Goal: Task Accomplishment & Management: Use online tool/utility

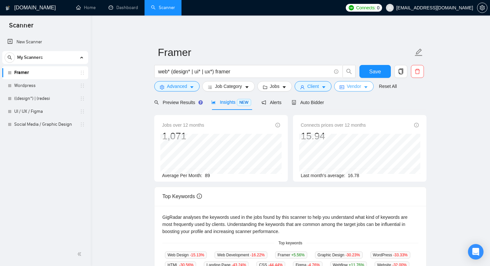
click at [361, 85] on span "Vendor" at bounding box center [353, 86] width 14 height 7
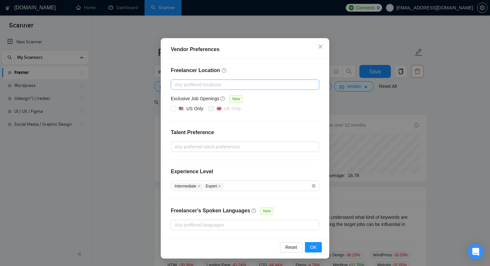
scroll to position [32, 0]
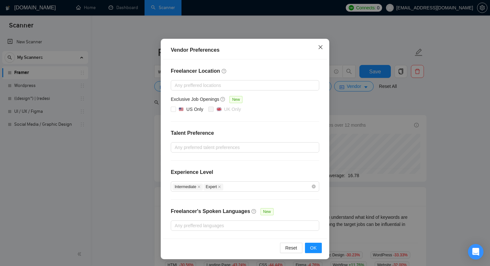
click at [320, 46] on icon "close" at bounding box center [320, 47] width 5 height 5
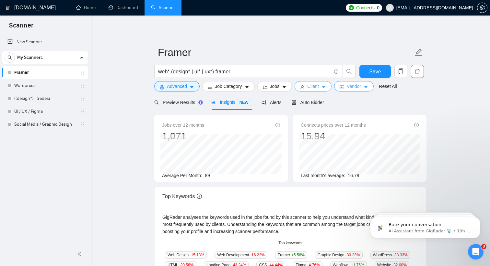
scroll to position [0, 0]
click at [315, 88] on span "Client" at bounding box center [313, 86] width 12 height 7
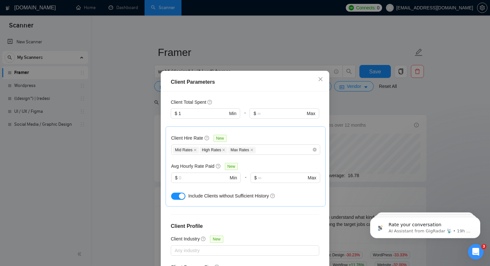
scroll to position [167, 0]
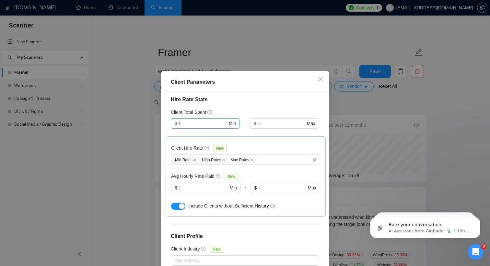
click at [188, 120] on input "1" at bounding box center [202, 123] width 49 height 7
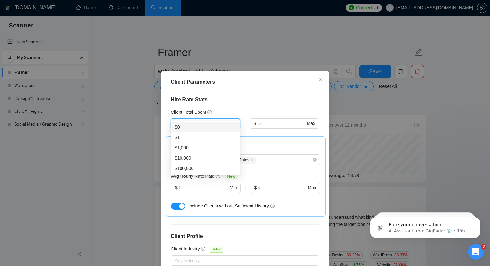
click at [182, 125] on div "$0" at bounding box center [206, 127] width 62 height 7
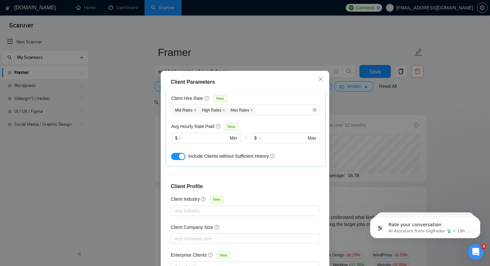
scroll to position [40, 0]
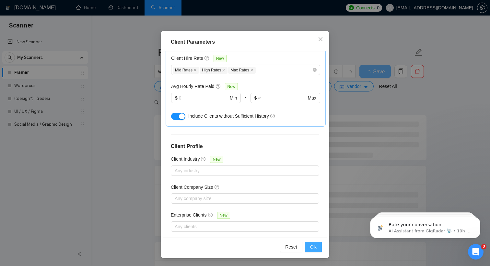
click at [316, 246] on button "OK" at bounding box center [313, 247] width 17 height 10
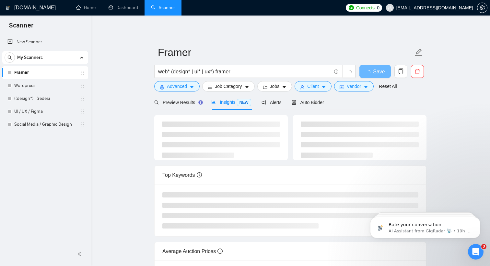
scroll to position [8, 0]
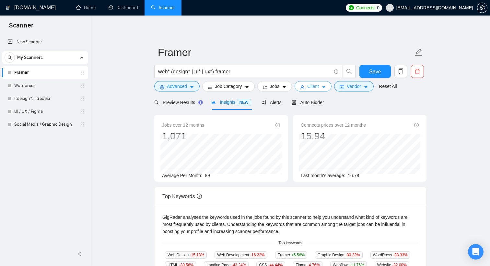
click at [323, 86] on button "Client" at bounding box center [312, 86] width 37 height 10
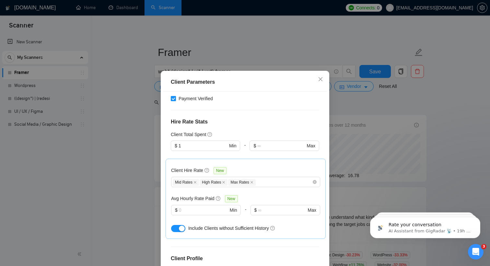
scroll to position [143, 0]
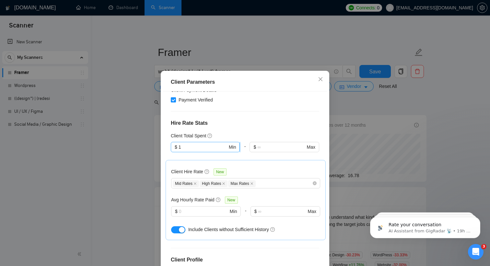
click at [198, 144] on input "1" at bounding box center [202, 147] width 49 height 7
type input "0"
click at [246, 160] on div "Client Hire Rate New Mid Rates High Rates Max Rates Avg Hourly Rate Paid New $ …" at bounding box center [245, 200] width 160 height 80
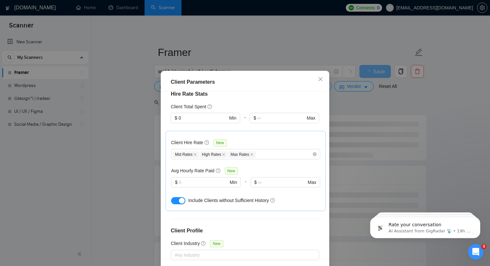
scroll to position [217, 0]
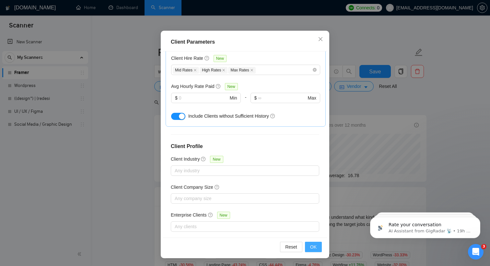
click at [318, 243] on button "OK" at bounding box center [313, 247] width 17 height 10
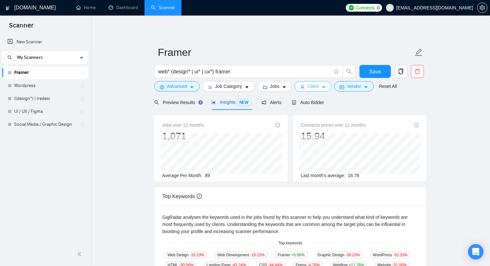
click at [321, 91] on button "Client" at bounding box center [312, 86] width 37 height 10
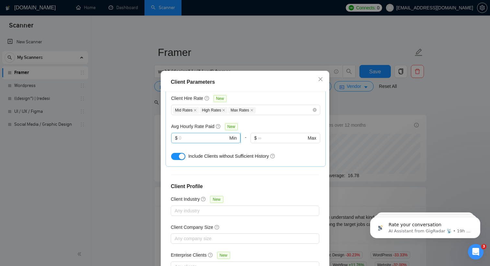
click at [214, 135] on input "text" at bounding box center [203, 138] width 49 height 7
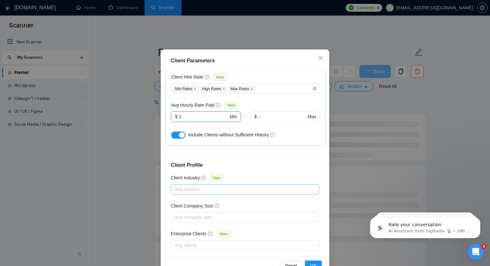
scroll to position [40, 0]
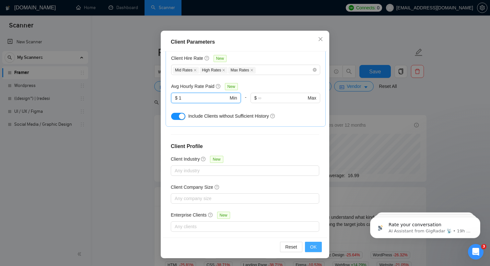
type input "1"
click at [316, 245] on button "OK" at bounding box center [313, 247] width 17 height 10
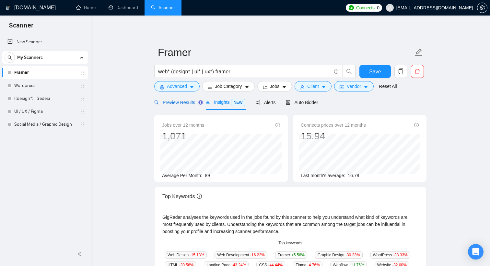
click at [176, 103] on span "Preview Results" at bounding box center [174, 102] width 41 height 5
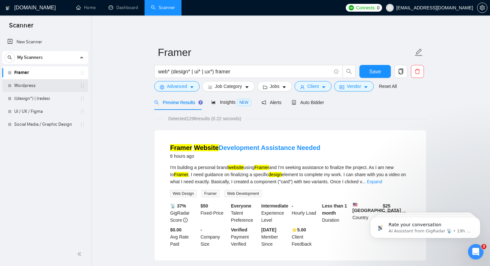
click at [45, 89] on link "Wordpress" at bounding box center [45, 85] width 62 height 13
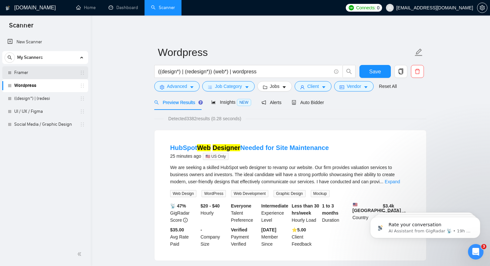
click at [44, 71] on link "Framer" at bounding box center [45, 72] width 62 height 13
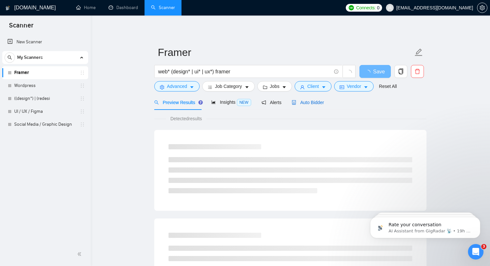
click at [308, 102] on span "Auto Bidder" at bounding box center [307, 102] width 32 height 5
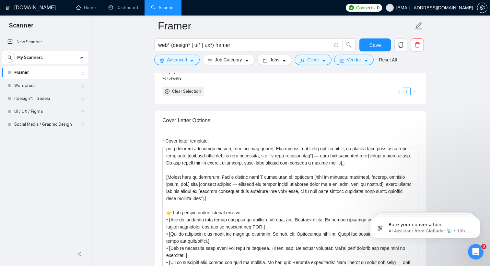
scroll to position [45, 0]
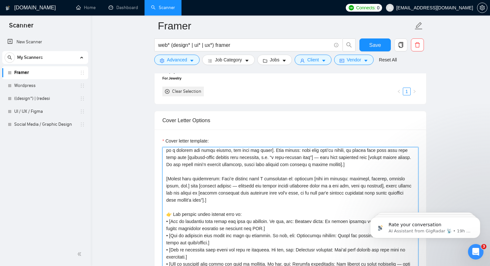
click at [276, 190] on textarea "Cover letter template:" at bounding box center [290, 220] width 256 height 146
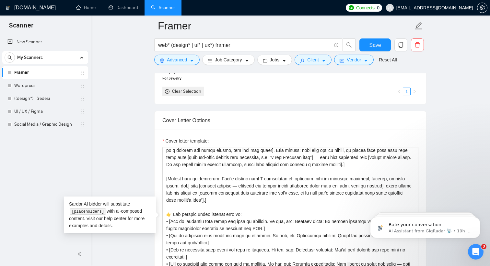
drag, startPoint x: 62, startPoint y: 82, endPoint x: 100, endPoint y: 92, distance: 39.0
click at [62, 82] on link "Wordpress" at bounding box center [45, 85] width 62 height 13
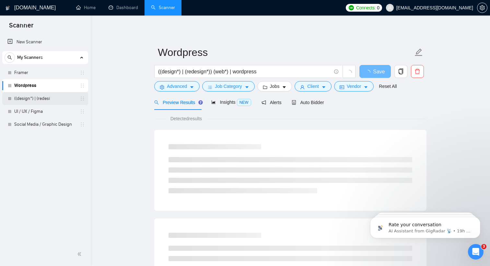
click at [45, 97] on link "((design*) | (redesi" at bounding box center [45, 98] width 62 height 13
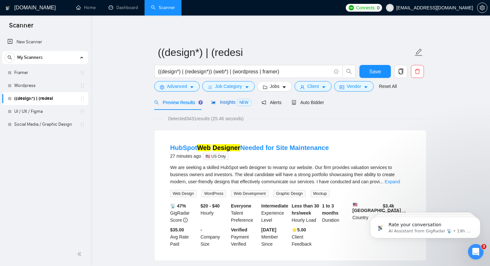
click at [215, 103] on icon "area-chart" at bounding box center [213, 103] width 4 height 4
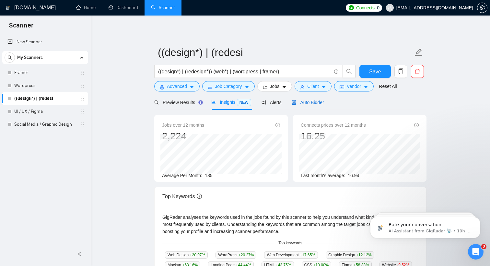
click at [307, 104] on span "Auto Bidder" at bounding box center [307, 102] width 32 height 5
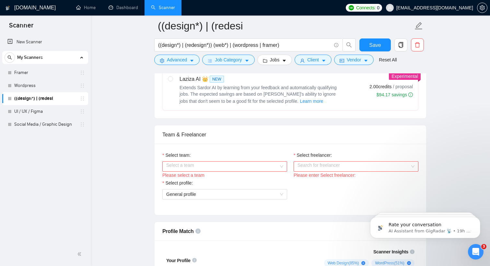
scroll to position [296, 0]
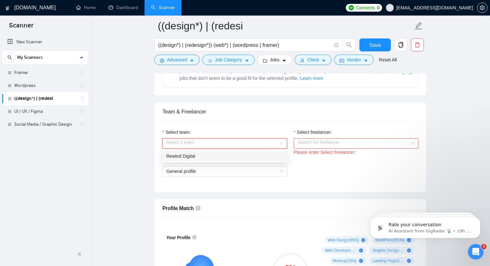
click at [246, 144] on input "Select team:" at bounding box center [222, 144] width 112 height 10
click at [241, 153] on div "Rewind Digital" at bounding box center [224, 156] width 117 height 7
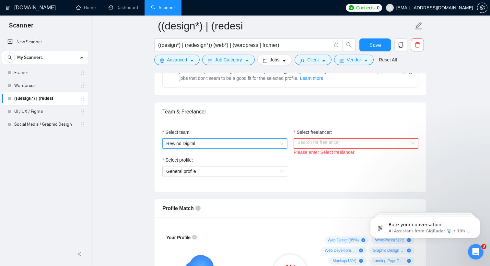
click at [320, 144] on input "Select freelancer:" at bounding box center [353, 144] width 112 height 10
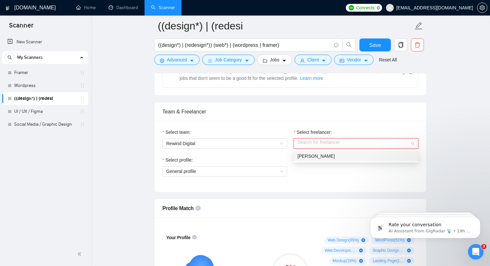
click at [317, 157] on span "Alaina Laird" at bounding box center [315, 156] width 37 height 5
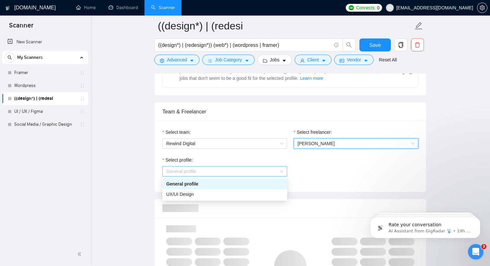
click at [267, 168] on span "General profile" at bounding box center [224, 172] width 117 height 10
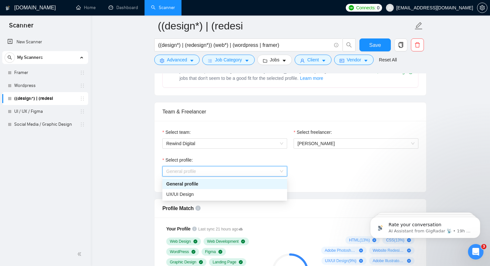
click at [234, 184] on div "General profile" at bounding box center [224, 184] width 117 height 7
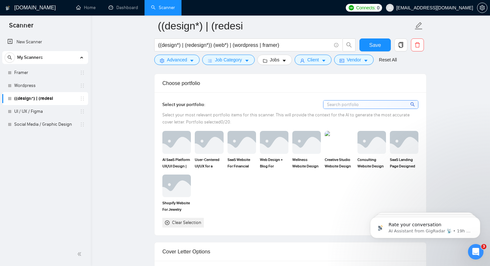
scroll to position [559, 0]
click at [333, 101] on input at bounding box center [370, 104] width 95 height 8
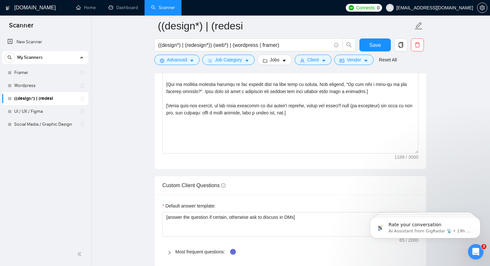
scroll to position [773, 0]
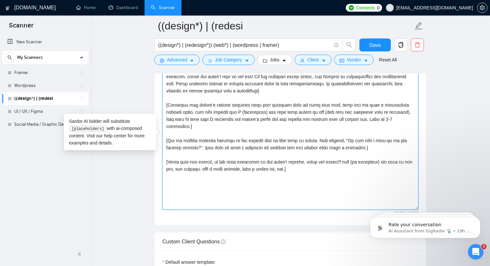
drag, startPoint x: 326, startPoint y: 169, endPoint x: 151, endPoint y: 68, distance: 202.6
click at [151, 68] on main "((design*) | (redesi ((design*) | (redesign*)) (web*) | (wordpress | framer) Sa…" at bounding box center [290, 137] width 378 height 1768
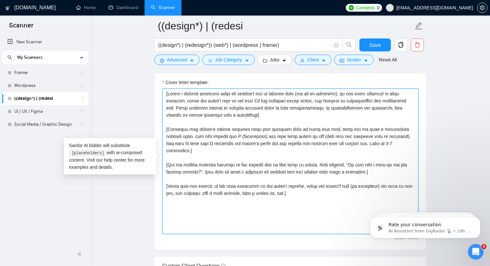
scroll to position [737, 0]
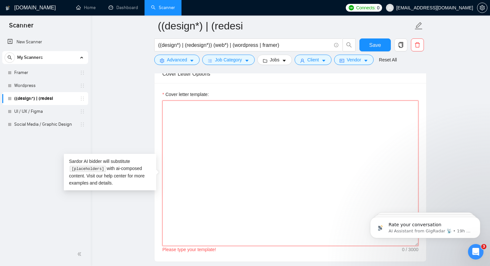
paste textarea "[Write the proposal in a calm, confident, and professional tone. Keep it concis…"
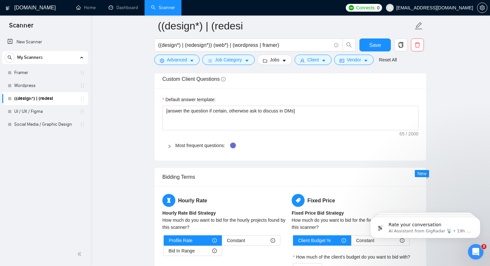
scroll to position [935, 0]
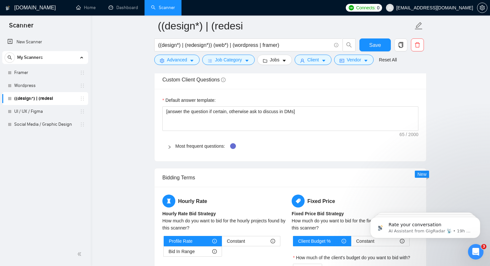
type textarea "[Write the proposal in a calm, confident, and professional tone. Keep it concis…"
click at [168, 145] on div at bounding box center [171, 146] width 8 height 7
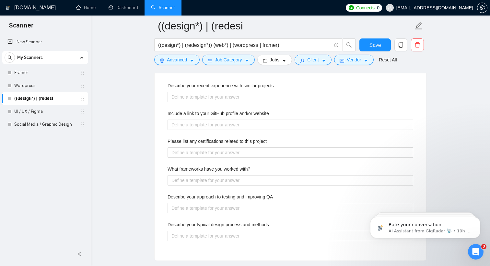
scroll to position [1013, 0]
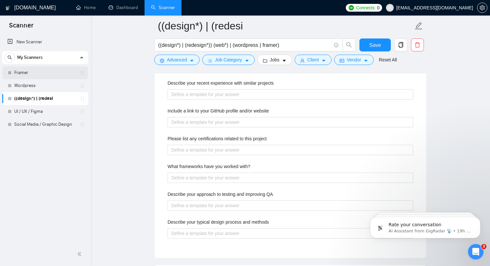
click at [38, 73] on link "Framer" at bounding box center [45, 72] width 62 height 13
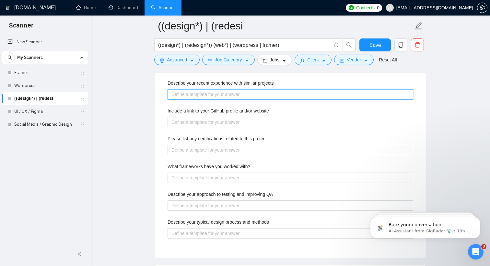
click at [203, 91] on projects "Describe your recent experience with similar projects" at bounding box center [289, 94] width 245 height 10
paste projects "I’ve created dozens of sites in Framer, from SaaS landing pages to creative por…"
type projects "I’ve created dozens of sites in Framer, from SaaS landing pages to creative por…"
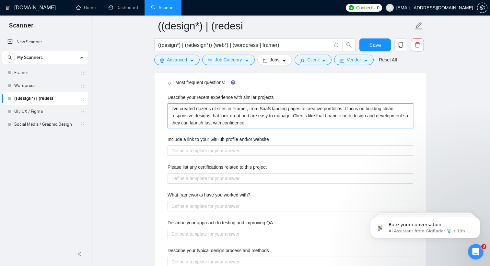
scroll to position [999, 0]
drag, startPoint x: 250, startPoint y: 107, endPoint x: 228, endPoint y: 107, distance: 21.4
click at [228, 107] on projects "I’ve created dozens of sites in Framer, from SaaS landing pages to creative por…" at bounding box center [289, 115] width 245 height 25
type projects "I’ve created dozens of sites from SaaS landing pages to creative portfolios. I …"
type projects "I’ve created dozens of site from SaaS landing pages to creative portfolios. I f…"
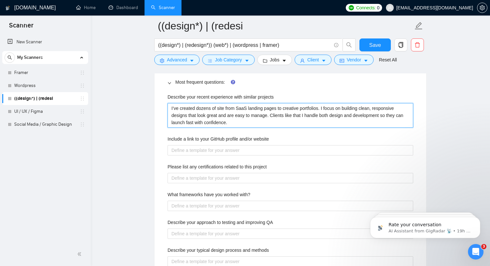
type projects "I’ve created dozens of sit from SaaS landing pages to creative portfolios. I fo…"
type projects "I’ve created dozens of si from SaaS landing pages to creative portfolios. I foc…"
type projects "I’ve created dozens of s from SaaS landing pages to creative portfolios. I focu…"
type projects "I’ve created dozens of from SaaS landing pages to creative portfolios. I focus …"
type projects "I’ve created dozens of w from SaaS landing pages to creative portfolios. I focu…"
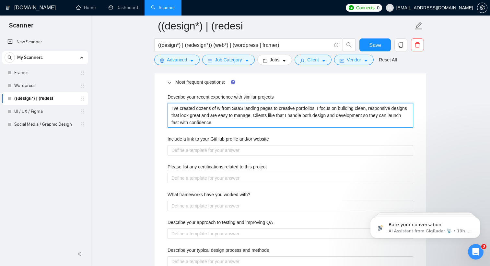
type projects "I’ve created dozens of we from SaaS landing pages to creative portfolios. I foc…"
type projects "I’ve created dozens of web from SaaS landing pages to creative portfolios. I fo…"
type projects "I’ve created dozens of webs from SaaS landing pages to creative portfolios. I f…"
type projects "I’ve created dozens of websi from SaaS landing pages to creative portfolios. I …"
type projects "I’ve created dozens of websit from SaaS landing pages to creative portfolios. I…"
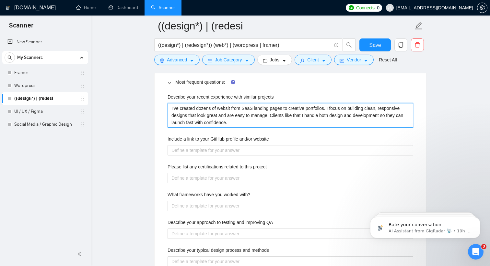
type projects "I’ve created dozens of website from SaaS landing pages to creative portfolios. …"
type projects "I’ve created dozens of websites from SaaS landing pages to creative portfolios.…"
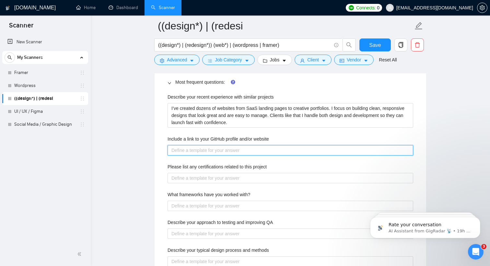
click at [227, 150] on website "Include a link to your GitHub profile and/or website" at bounding box center [289, 150] width 245 height 10
paste website "I am unable to share my personal website until our contract is live due to Upwo…"
type website "I am unable to share my personal website until our contract is live due to Upwo…"
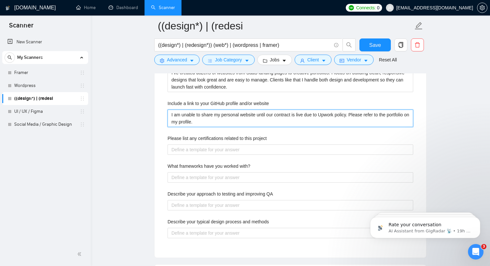
scroll to position [1048, 0]
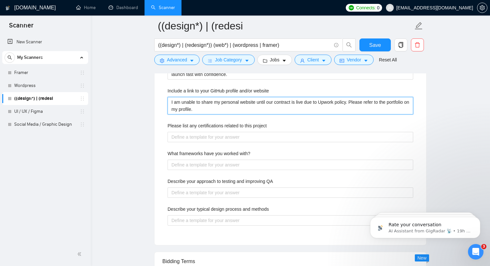
type website "I am unable to share my personal website until our contract is live due to Upwo…"
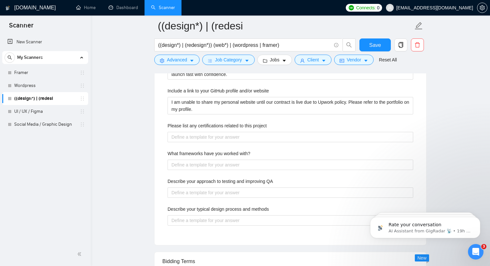
click at [212, 144] on div "Describe your recent experience with similar projects I’ve created dozens of we…" at bounding box center [290, 139] width 256 height 196
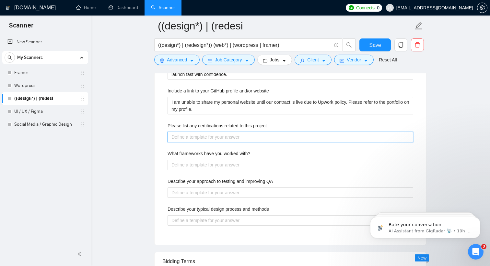
click at [208, 137] on project "Please list any certifications related to this project" at bounding box center [289, 137] width 245 height 10
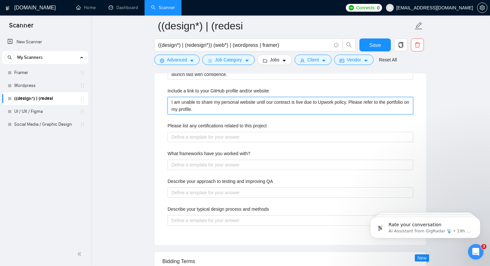
drag, startPoint x: 223, startPoint y: 110, endPoint x: 153, endPoint y: 101, distance: 70.4
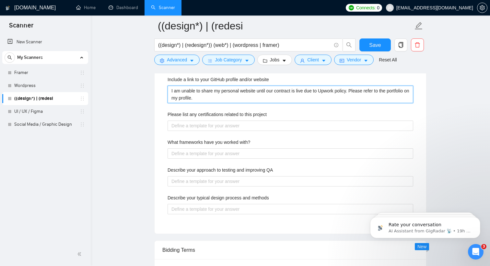
scroll to position [1059, 0]
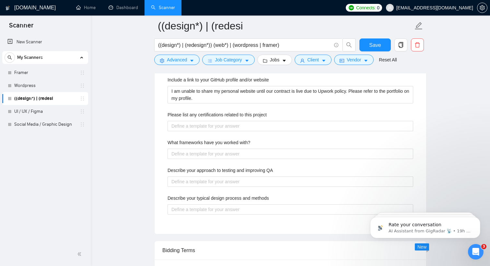
click at [247, 197] on label "Describe your typical design process and methods" at bounding box center [217, 198] width 101 height 7
click at [247, 205] on methods "Describe your typical design process and methods" at bounding box center [289, 210] width 245 height 10
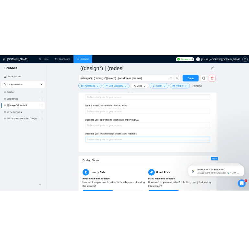
scroll to position [1102, 0]
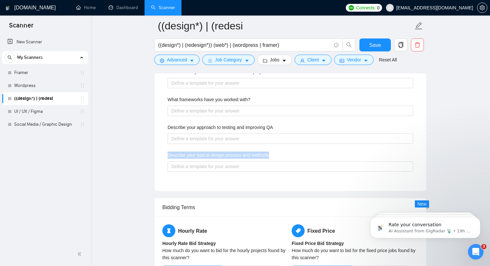
drag, startPoint x: 276, startPoint y: 154, endPoint x: 159, endPoint y: 154, distance: 117.2
click at [159, 154] on div "Default answer template: [answer the question if certain, otherwise ask to disc…" at bounding box center [289, 57] width 271 height 269
copy label "Describe your typical design process and methods"
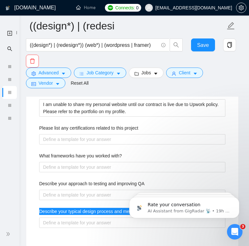
scroll to position [1178, 0]
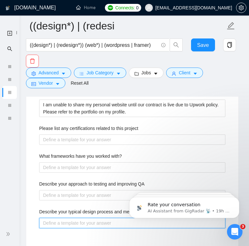
click at [73, 229] on methods "Describe your typical design process and methods" at bounding box center [132, 223] width 186 height 10
paste methods "My design process is structured but flexible to your needs. We start with onboa…"
type methods "My design process is structured but flexible to your needs. We start with onboa…"
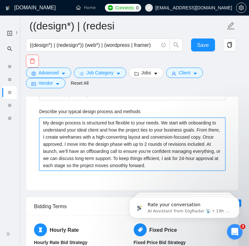
scroll to position [1313, 0]
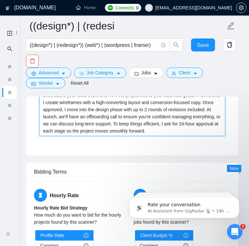
click at [119, 126] on methods "My design process is structured but flexible to your needs. We start with onboa…" at bounding box center [132, 109] width 186 height 53
type methods "My design process is structured but flexible to your needs. We start with onboa…"
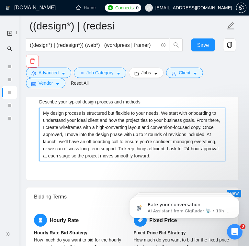
scroll to position [1287, 0]
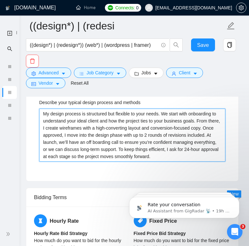
click at [59, 140] on methods "My design process is structured but flexible to your needs. We start with onboa…" at bounding box center [132, 135] width 186 height 53
type methods "My design process is structured but flexible to your needs. We start with onboa…"
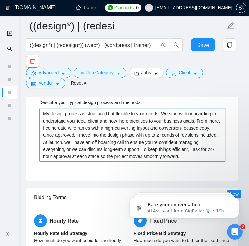
type methods "My design process is structured but flexible to your needs. We start with onboa…"
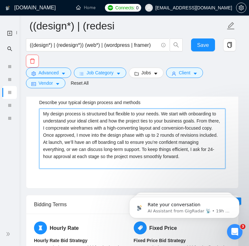
type methods "My design process is structured but flexible to your needs. We start with onboa…"
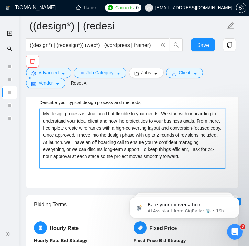
type methods "My design process is structured but flexible to your needs. We start with onboa…"
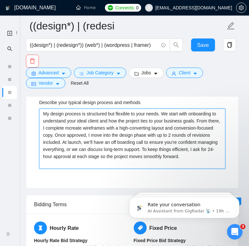
type methods "My design process is structured but flexible to your needs. We start with onboa…"
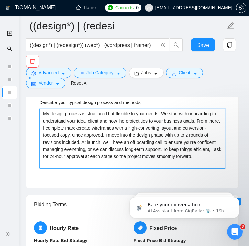
type methods "My design process is structured but flexible to your needs. We start with onboa…"
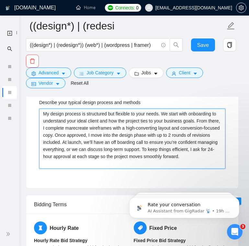
type methods "My design process is structured but flexible to your needs. We start with onboa…"
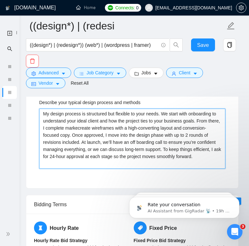
type methods "My design process is structured but flexible to your needs. We start with onboa…"
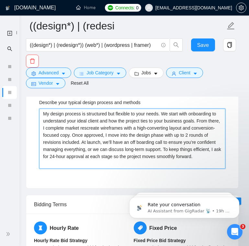
type methods "My design process is structured but flexible to your needs. We start with onboa…"
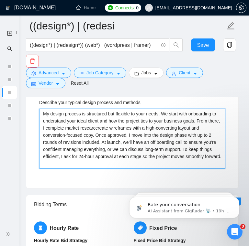
type methods "My design process is structured but flexible to your needs. We start with onboa…"
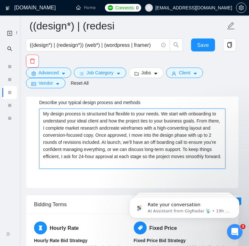
type methods "My design process is structured but flexible to your needs. We start with onboa…"
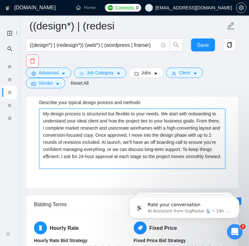
type methods "My design process is structured but flexible to your needs. We start with onboa…"
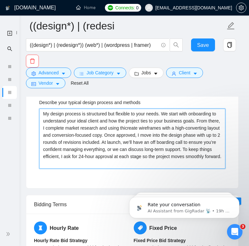
type methods "My design process is structured but flexible to your needs. We start with onboa…"
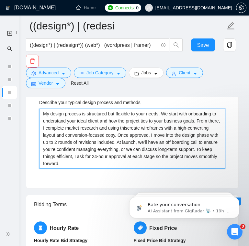
type methods "My design process is structured but flexible to your needs. We start with onboa…"
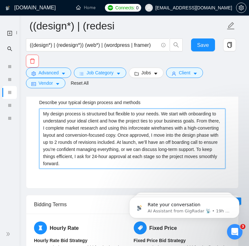
type methods "My design process is structured but flexible to your needs. We start with onboa…"
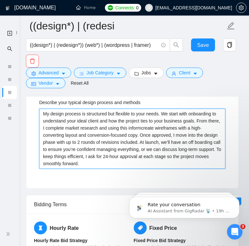
type methods "My design process is structured but flexible to your needs. We start with onboa…"
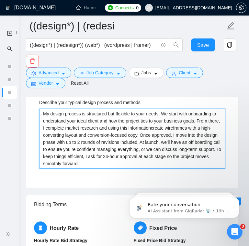
type methods "My design process is structured but flexible to your needs. We start with onboa…"
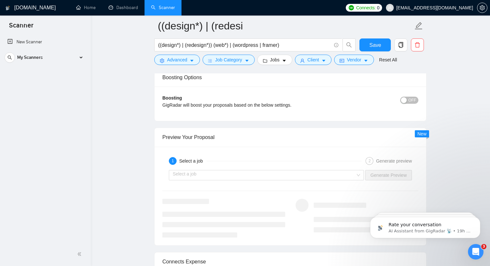
scroll to position [1445, 0]
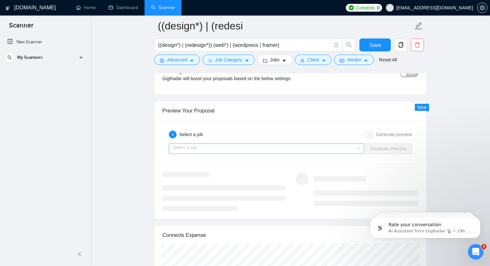
type methods "My design process is structured but flexible to your needs. We start with onboa…"
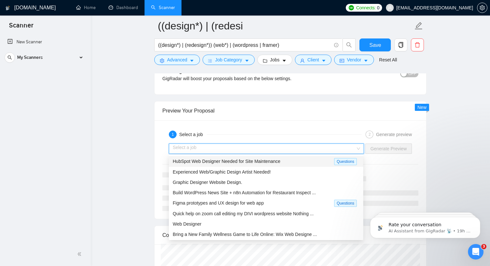
click at [212, 145] on input "search" at bounding box center [264, 149] width 183 height 10
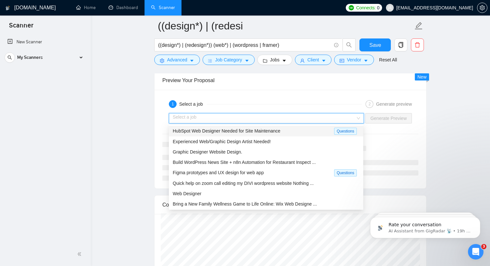
scroll to position [1475, 0]
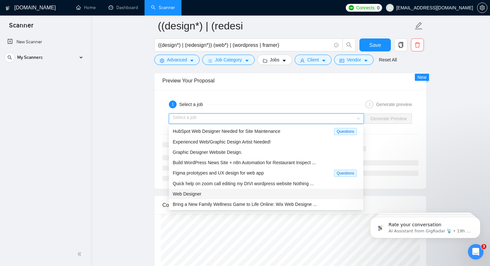
click at [238, 194] on div "Web Designer" at bounding box center [266, 194] width 186 height 7
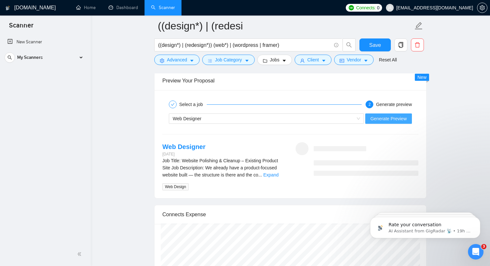
click at [375, 117] on span "Generate Preview" at bounding box center [388, 118] width 36 height 7
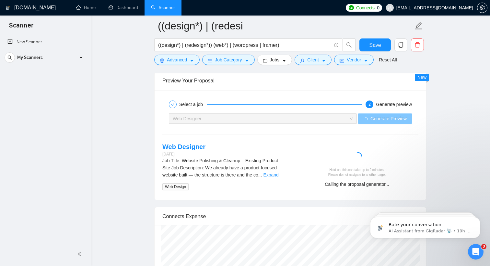
scroll to position [1505, 0]
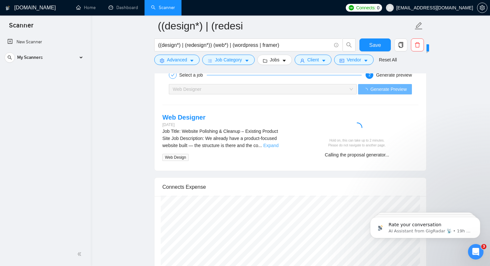
click at [278, 145] on link "Expand" at bounding box center [270, 145] width 15 height 5
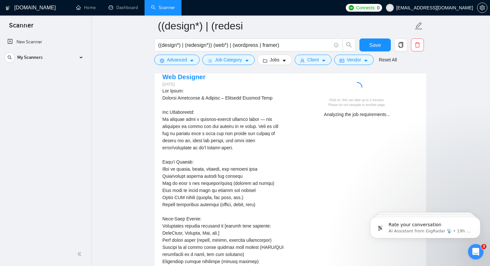
scroll to position [1552, 0]
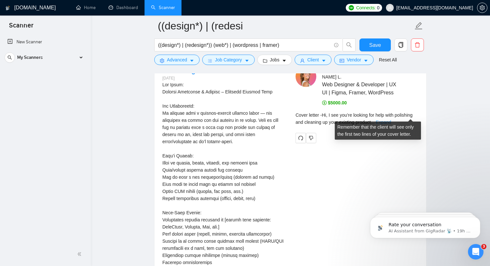
click at [391, 120] on link "Expand" at bounding box center [383, 122] width 15 height 5
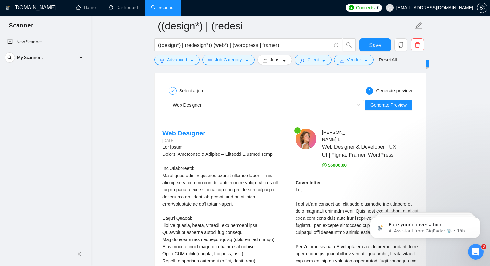
scroll to position [1480, 0]
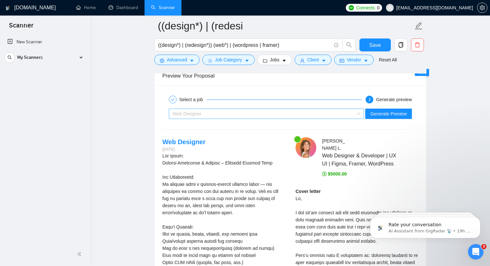
click at [249, 118] on div "Web Designer" at bounding box center [263, 114] width 181 height 10
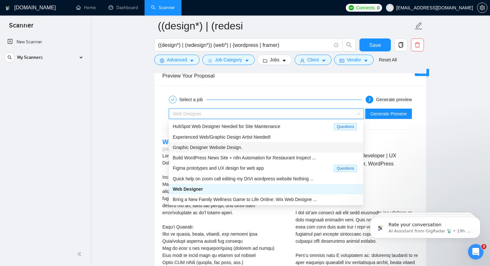
click at [220, 152] on div "Graphic Designer Website Design." at bounding box center [266, 147] width 194 height 10
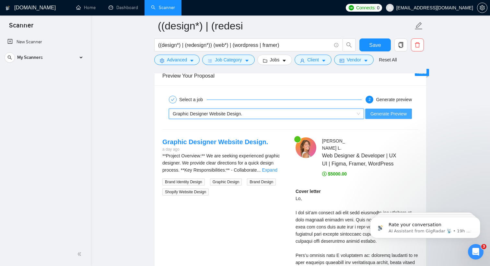
click at [381, 111] on span "Generate Preview" at bounding box center [388, 113] width 36 height 7
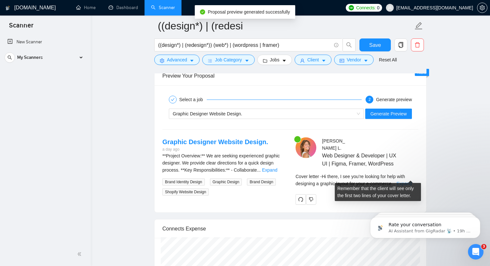
click at [410, 181] on link "Expand" at bounding box center [403, 183] width 15 height 5
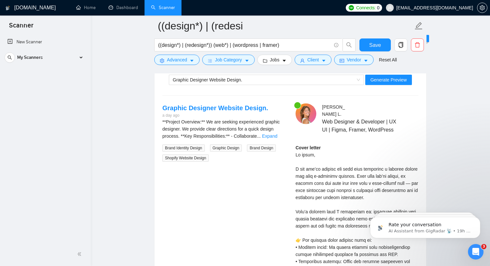
scroll to position [1499, 0]
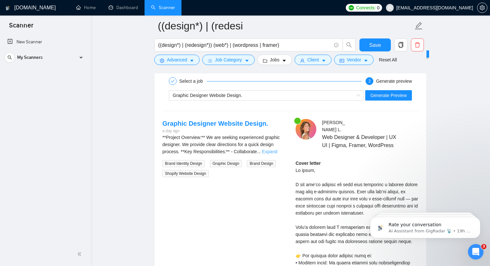
click at [272, 150] on link "Expand" at bounding box center [269, 151] width 15 height 5
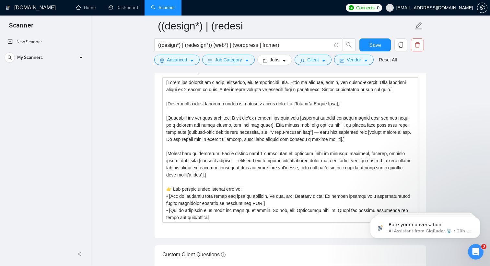
scroll to position [760, 0]
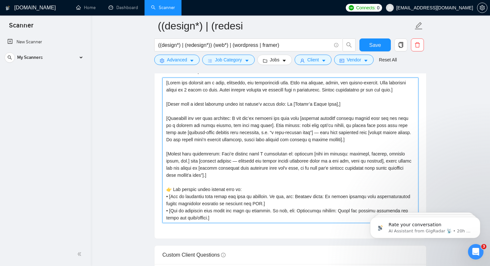
click at [174, 96] on textarea "Cover letter template:" at bounding box center [290, 151] width 256 height 146
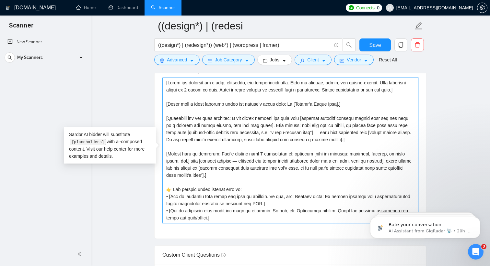
click at [177, 97] on textarea "Cover letter template:" at bounding box center [290, 151] width 256 height 146
click at [175, 98] on textarea "Cover letter template:" at bounding box center [290, 151] width 256 height 146
click at [174, 96] on textarea "Cover letter template:" at bounding box center [290, 151] width 256 height 146
click at [177, 94] on textarea "Cover letter template:" at bounding box center [290, 151] width 256 height 146
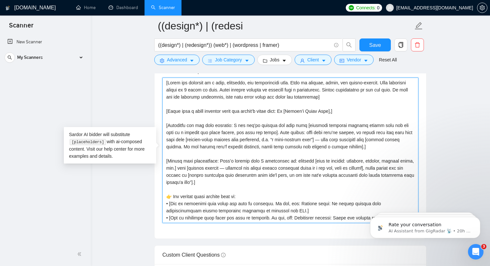
click at [268, 96] on textarea "Cover letter template:" at bounding box center [290, 151] width 256 height 146
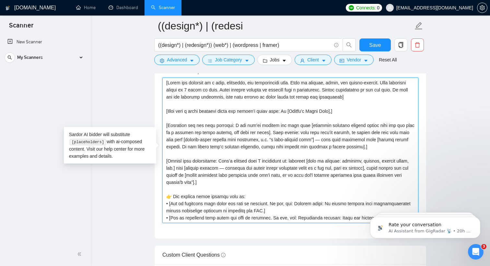
click at [365, 97] on textarea "Cover letter template:" at bounding box center [290, 151] width 256 height 146
type textarea "[Write the proposal in a calm, confident, and professional tone. Keep it concis…"
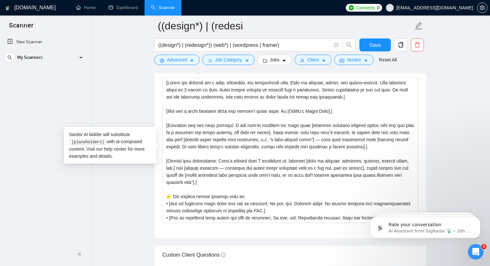
click at [391, 48] on div "Save" at bounding box center [375, 47] width 34 height 16
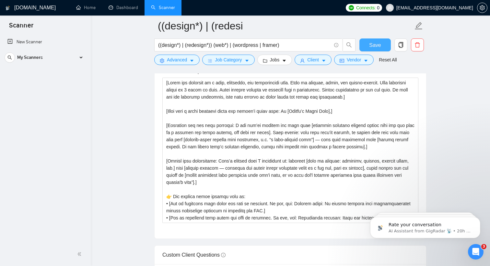
click at [389, 48] on button "Save" at bounding box center [374, 45] width 31 height 13
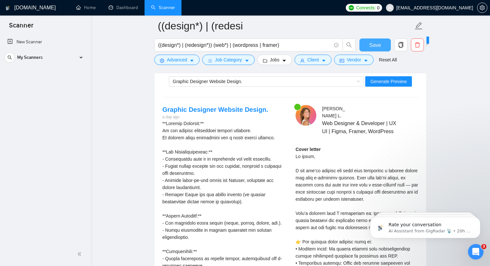
scroll to position [1256, 0]
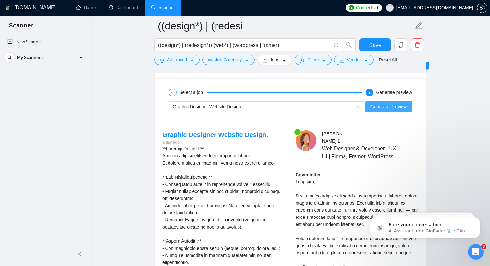
click at [398, 105] on span "Generate Preview" at bounding box center [388, 106] width 36 height 7
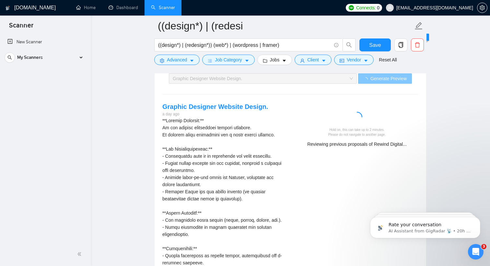
scroll to position [1295, 0]
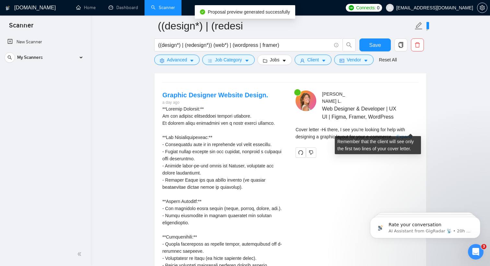
click at [406, 134] on link "Expand" at bounding box center [403, 136] width 15 height 5
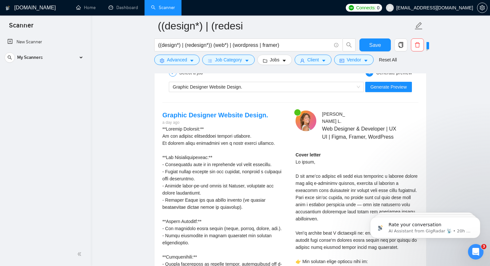
scroll to position [1274, 0]
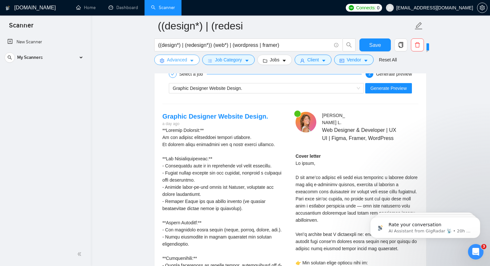
click at [183, 59] on span "Advanced" at bounding box center [177, 59] width 20 height 7
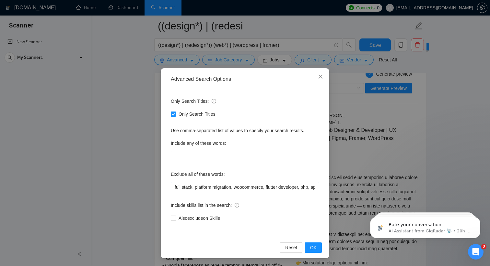
scroll to position [0, 144]
click at [315, 187] on input "full stack, platform migration, woocommerce, flutter developer, php, app develo…" at bounding box center [245, 187] width 148 height 10
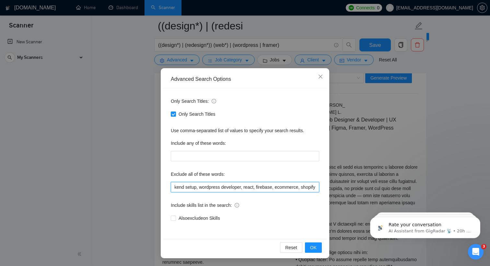
scroll to position [0, 189]
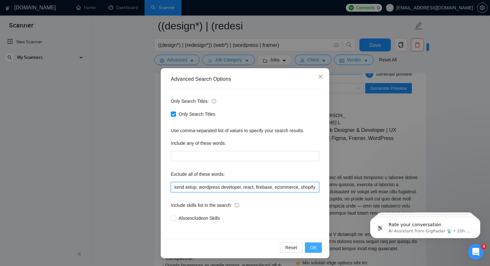
type input "full stack, platform migration, woocommerce, flutter developer, php, app develo…"
click at [308, 247] on button "OK" at bounding box center [313, 248] width 17 height 10
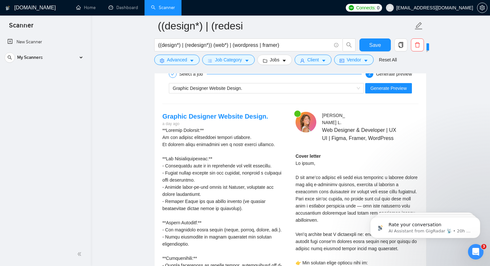
scroll to position [0, 0]
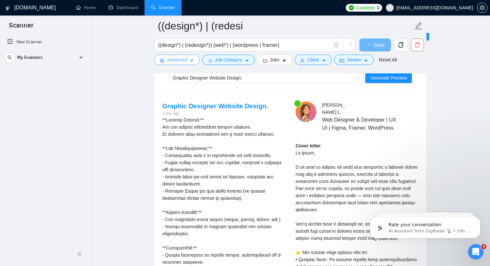
click at [176, 57] on span "Advanced" at bounding box center [177, 59] width 20 height 7
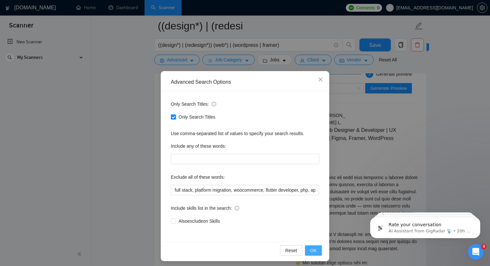
click at [315, 248] on span "OK" at bounding box center [313, 250] width 6 height 7
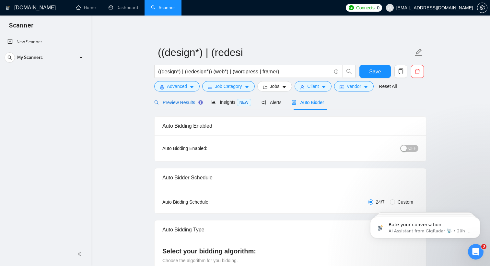
click at [183, 106] on div "Preview Results" at bounding box center [177, 102] width 47 height 7
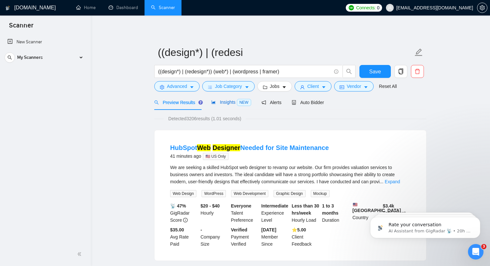
click at [224, 105] on div "Insights NEW" at bounding box center [231, 102] width 40 height 7
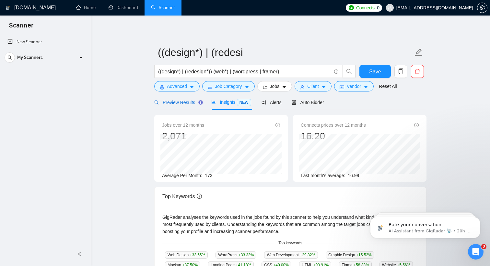
click at [177, 103] on span "Preview Results" at bounding box center [177, 102] width 47 height 5
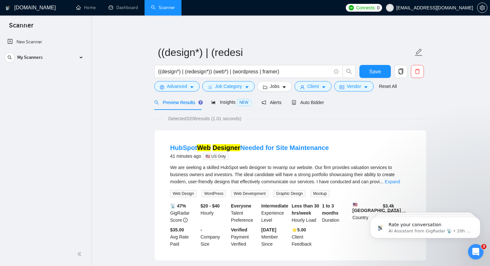
scroll to position [9, 0]
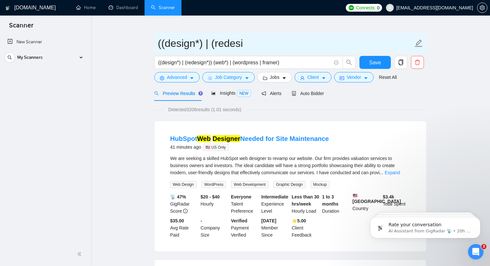
click at [236, 48] on input "((design*) | (redesi" at bounding box center [285, 43] width 255 height 16
click at [281, 47] on input "((design*) | (redesi" at bounding box center [285, 43] width 255 height 16
drag, startPoint x: 256, startPoint y: 46, endPoint x: 120, endPoint y: 45, distance: 136.0
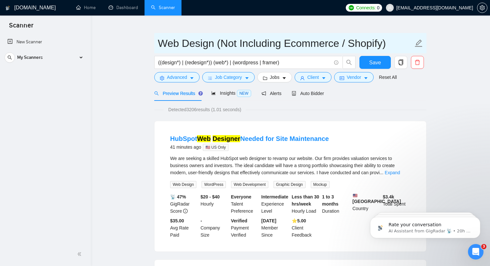
type input "Web Design (Not Including Ecommerce / Shopify)"
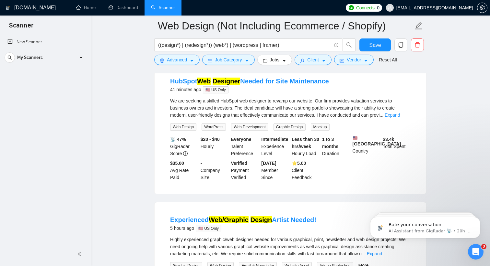
scroll to position [28, 0]
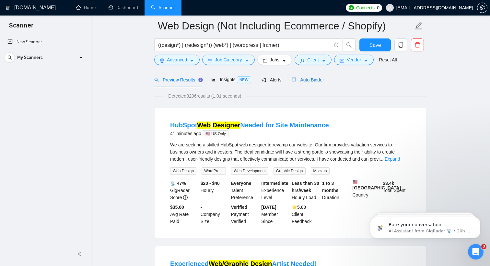
click at [308, 78] on span "Auto Bidder" at bounding box center [307, 79] width 32 height 5
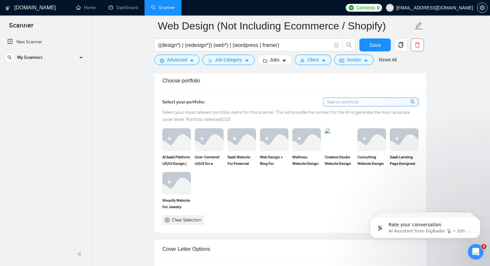
scroll to position [566, 0]
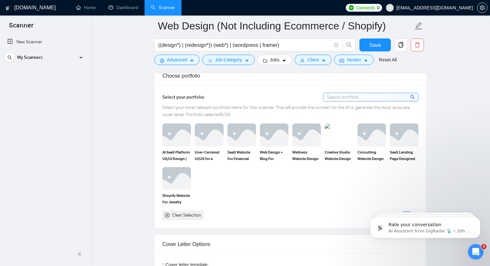
click at [376, 97] on input at bounding box center [370, 97] width 95 height 8
click at [236, 137] on img at bounding box center [241, 134] width 27 height 21
click at [236, 137] on icon at bounding box center [241, 135] width 11 height 11
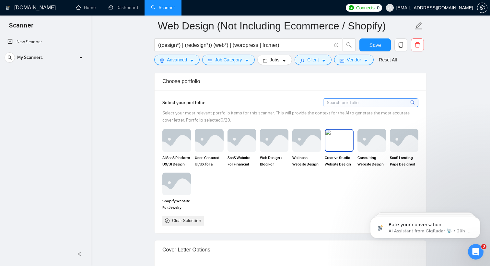
click at [345, 141] on img at bounding box center [338, 140] width 27 height 21
click at [376, 147] on img at bounding box center [371, 140] width 27 height 21
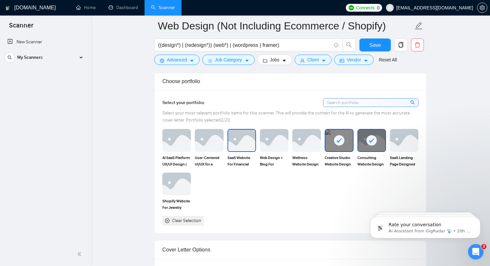
click at [235, 141] on img at bounding box center [241, 140] width 27 height 21
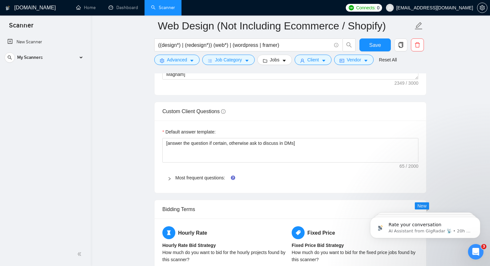
scroll to position [889, 0]
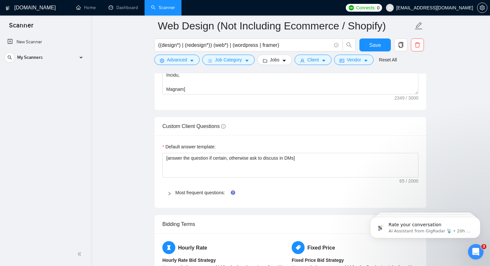
click at [172, 193] on div at bounding box center [171, 192] width 8 height 7
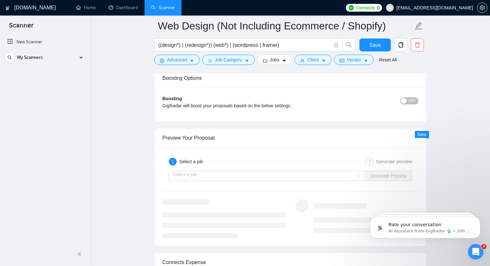
scroll to position [1497, 0]
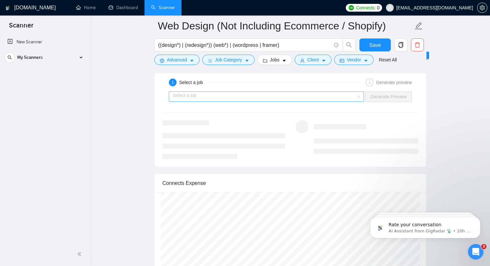
click at [290, 94] on input "search" at bounding box center [264, 97] width 183 height 10
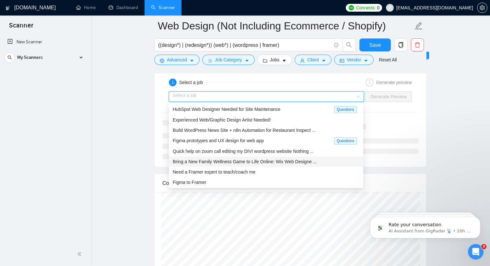
click at [243, 161] on span "Bring a New Family Wellness Game to Life Online: Wix Web Designe ..." at bounding box center [245, 161] width 144 height 5
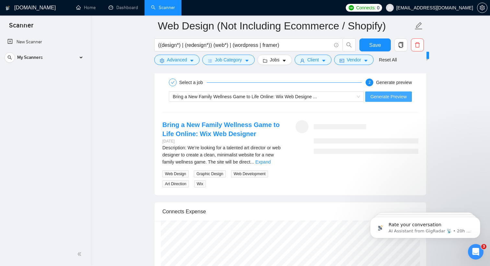
click at [380, 98] on span "Generate Preview" at bounding box center [388, 96] width 36 height 7
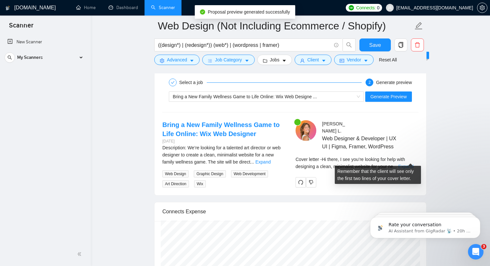
click at [408, 164] on link "Expand" at bounding box center [405, 166] width 15 height 5
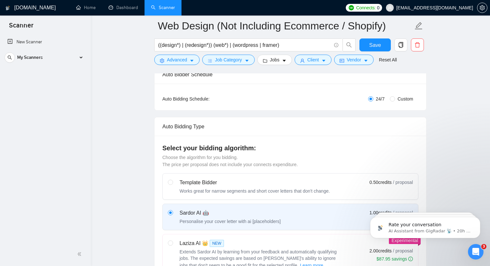
scroll to position [0, 0]
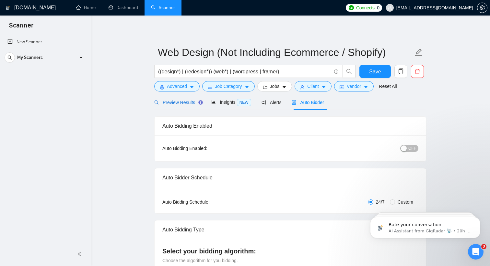
click at [189, 106] on div "Preview Results" at bounding box center [177, 102] width 47 height 7
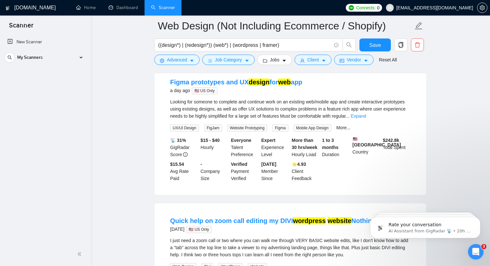
scroll to position [496, 0]
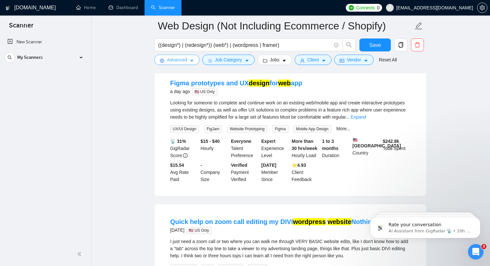
click at [190, 63] on button "Advanced" at bounding box center [176, 60] width 45 height 10
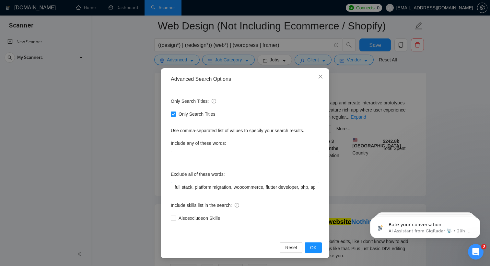
scroll to position [0, 189]
click at [315, 186] on input "full stack, platform migration, woocommerce, flutter developer, php, app develo…" at bounding box center [245, 187] width 148 height 10
click at [315, 246] on span "OK" at bounding box center [313, 247] width 6 height 7
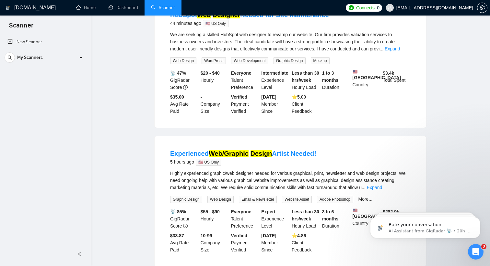
scroll to position [0, 0]
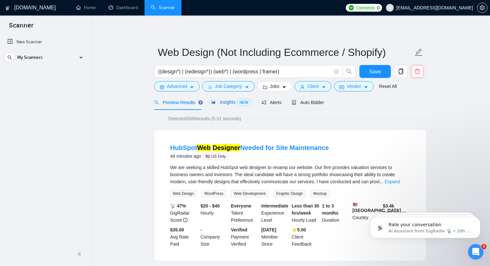
click at [230, 101] on span "Insights NEW" at bounding box center [231, 102] width 40 height 5
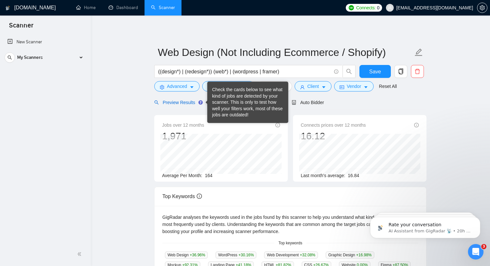
click at [183, 99] on div "Preview Results" at bounding box center [177, 102] width 47 height 7
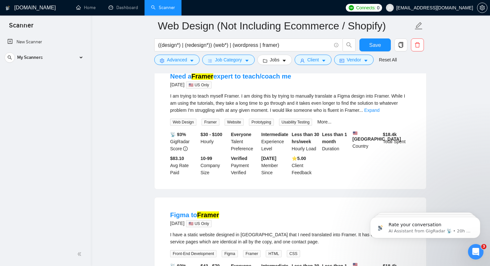
scroll to position [780, 0]
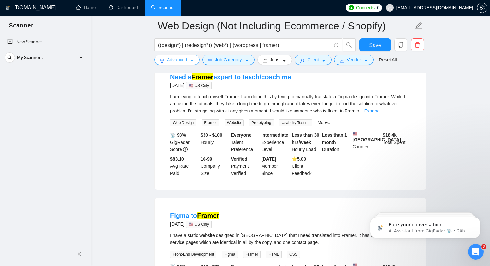
click at [194, 62] on icon "caret-down" at bounding box center [191, 61] width 5 height 5
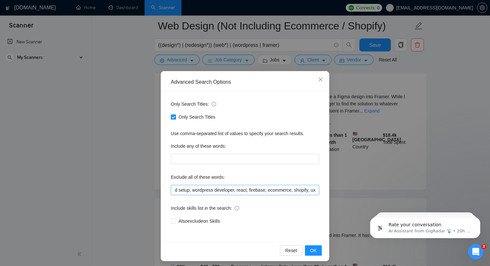
scroll to position [0, 196]
click at [314, 190] on input "full stack, platform migration, woocommerce, flutter developer, php, app develo…" at bounding box center [245, 190] width 148 height 10
click at [314, 250] on span "OK" at bounding box center [313, 250] width 6 height 7
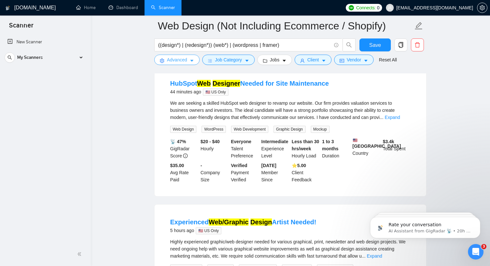
scroll to position [0, 0]
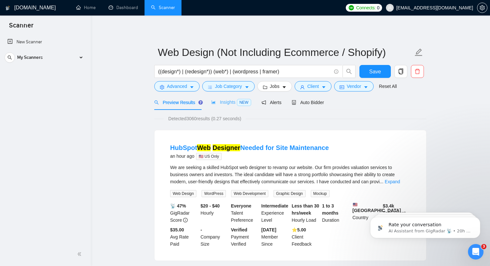
click at [234, 106] on div "Insights NEW" at bounding box center [231, 102] width 40 height 15
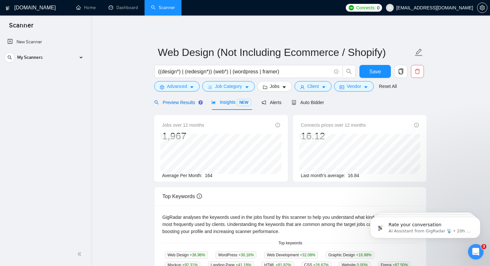
click at [185, 104] on span "Preview Results" at bounding box center [177, 102] width 47 height 5
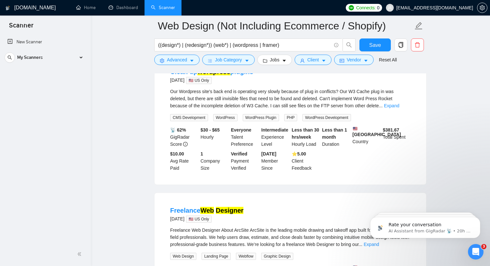
scroll to position [1194, 0]
click at [190, 60] on icon "caret-down" at bounding box center [191, 61] width 5 height 5
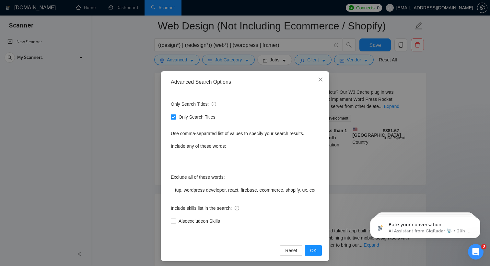
scroll to position [0, 219]
click at [321, 76] on span "Close" at bounding box center [319, 79] width 17 height 17
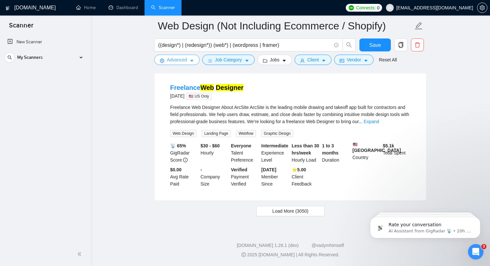
scroll to position [1320, 0]
click at [297, 215] on span "Load More (3050)" at bounding box center [290, 211] width 36 height 7
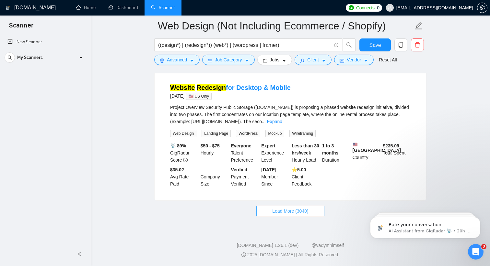
scroll to position [2766, 0]
click at [283, 214] on button "Load More (3040)" at bounding box center [290, 211] width 68 height 10
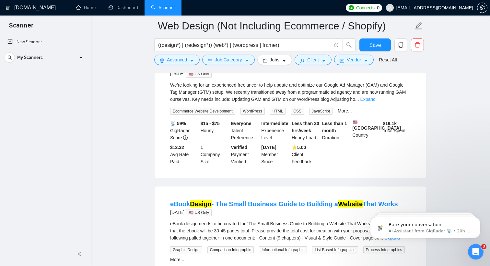
scroll to position [3045, 0]
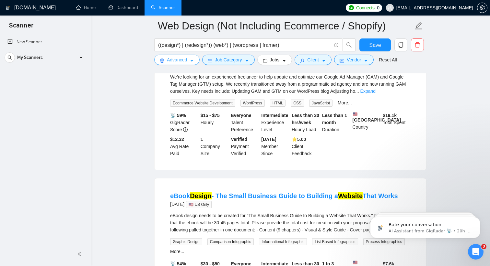
click at [195, 59] on button "Advanced" at bounding box center [176, 60] width 45 height 10
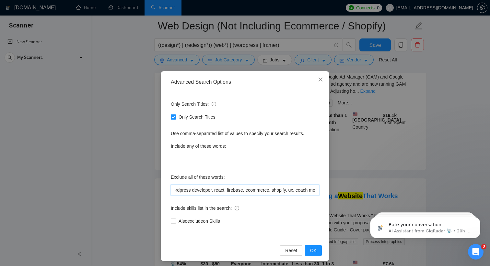
click at [310, 194] on input "full stack, platform migration, woocommerce, flutter developer, php, app develo…" at bounding box center [245, 190] width 148 height 10
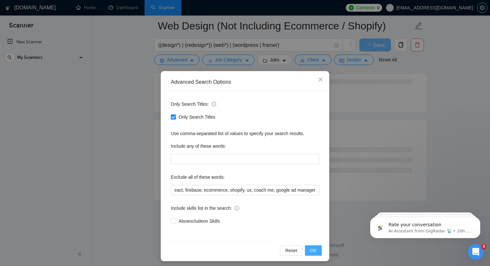
scroll to position [0, 0]
click at [315, 254] on span "OK" at bounding box center [313, 250] width 6 height 7
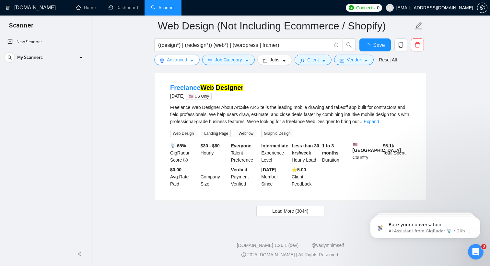
scroll to position [1348, 0]
click at [287, 212] on span "Load More (3044)" at bounding box center [290, 211] width 36 height 7
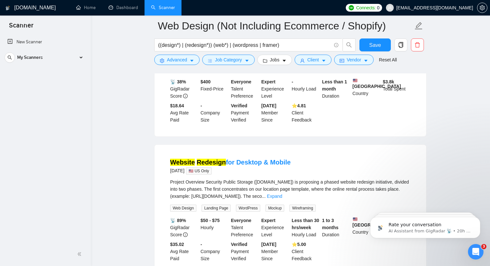
scroll to position [2774, 0]
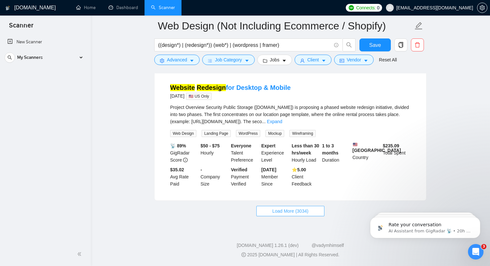
click at [287, 212] on span "Load More (3034)" at bounding box center [290, 211] width 36 height 7
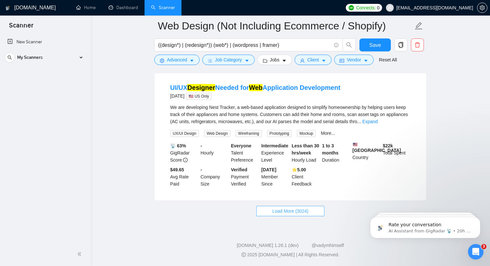
scroll to position [4176, 0]
click at [286, 215] on span "Load More (3024)" at bounding box center [290, 211] width 36 height 7
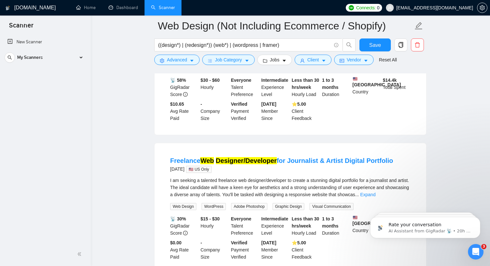
scroll to position [4775, 0]
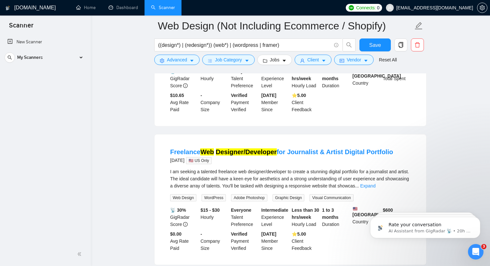
click at [396, 50] on link "Expand" at bounding box center [393, 47] width 15 height 5
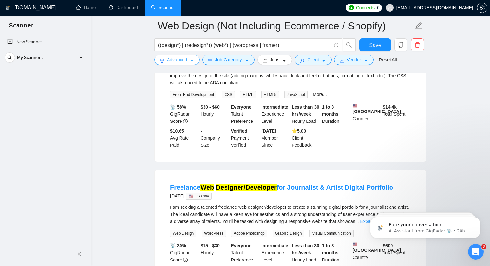
click at [174, 58] on span "Advanced" at bounding box center [177, 59] width 20 height 7
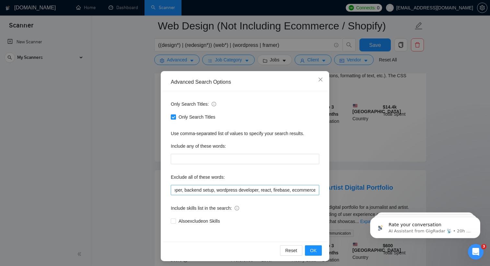
scroll to position [0, 262]
click at [315, 191] on input "full stack, platform migration, woocommerce, flutter developer, php, app develo…" at bounding box center [245, 190] width 148 height 10
click at [313, 254] on span "OK" at bounding box center [313, 250] width 6 height 7
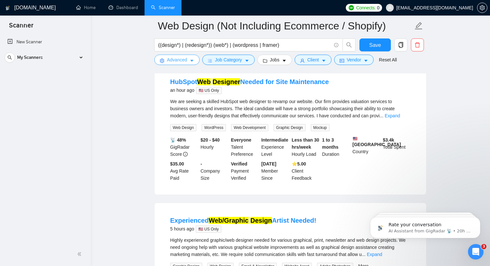
scroll to position [0, 0]
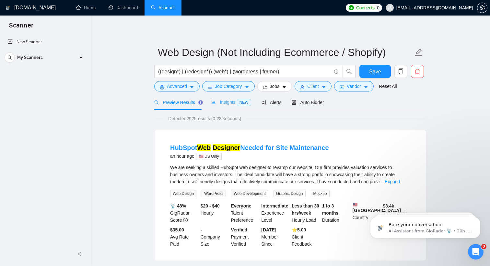
click at [238, 97] on div "Insights NEW" at bounding box center [231, 102] width 40 height 15
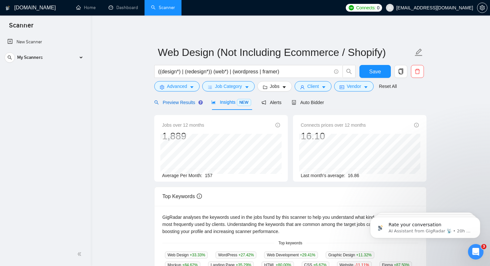
click at [185, 104] on span "Preview Results" at bounding box center [177, 102] width 47 height 5
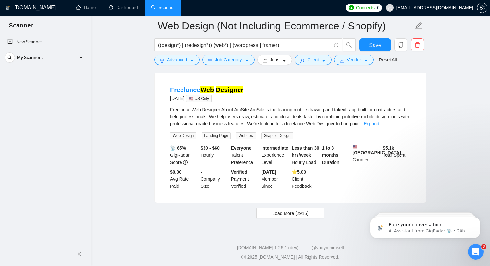
scroll to position [1348, 0]
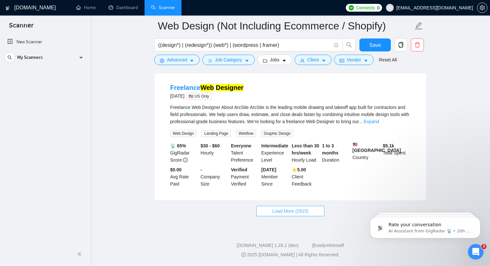
click at [289, 212] on span "Load More (2915)" at bounding box center [290, 211] width 36 height 7
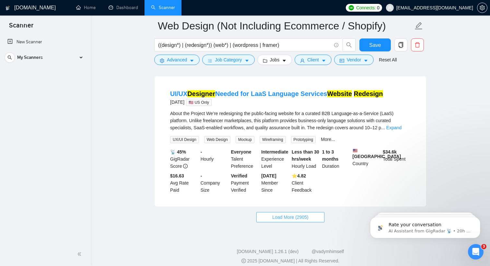
scroll to position [2749, 0]
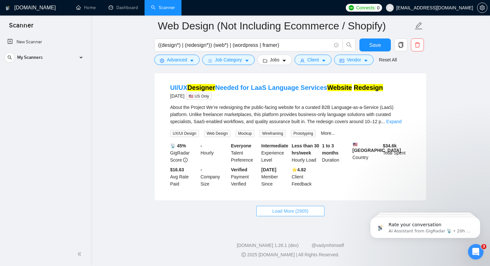
click at [272, 215] on span "Load More (2905)" at bounding box center [290, 211] width 36 height 7
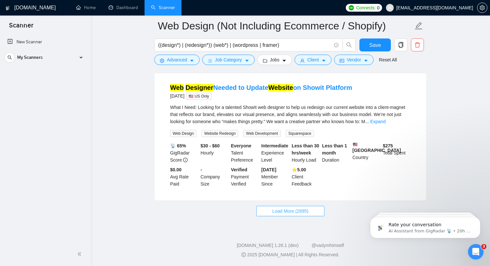
scroll to position [4176, 0]
click at [268, 217] on button "Load More (2895)" at bounding box center [290, 211] width 68 height 10
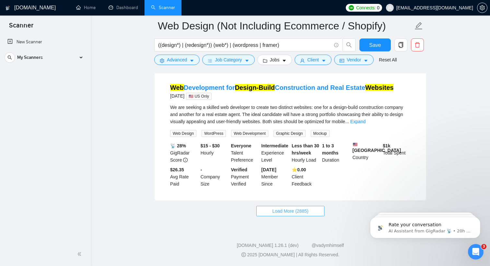
scroll to position [5628, 0]
click at [277, 215] on button "Load More (2885)" at bounding box center [290, 211] width 68 height 10
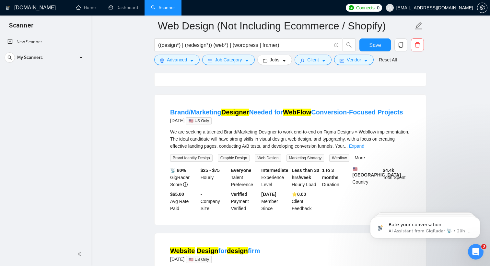
scroll to position [6197, 0]
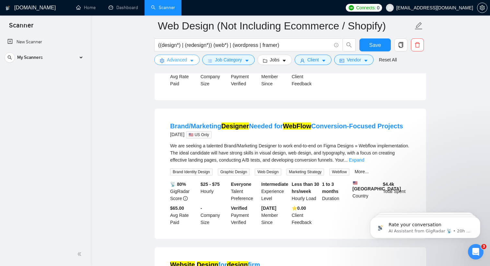
click at [189, 60] on button "Advanced" at bounding box center [176, 60] width 45 height 10
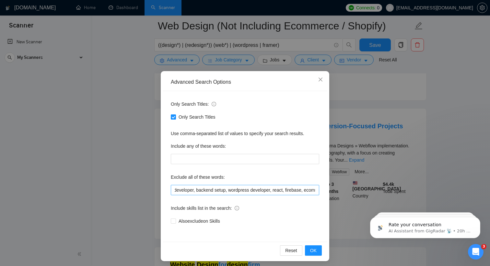
scroll to position [0, 271]
click at [316, 189] on input "full stack, platform migration, woocommerce, flutter developer, php, app develo…" at bounding box center [245, 190] width 148 height 10
type input "full stack, platform migration, woocommerce, flutter developer, php, app develo…"
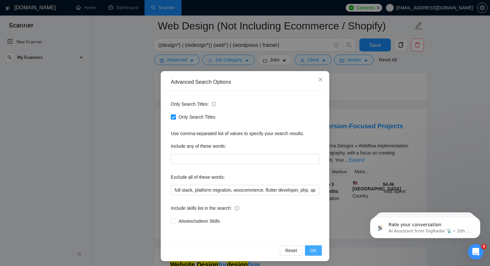
click at [319, 248] on button "OK" at bounding box center [313, 251] width 17 height 10
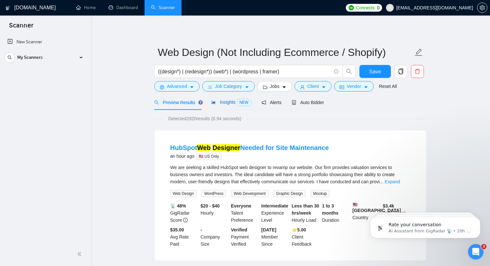
click at [247, 104] on span "NEW" at bounding box center [244, 102] width 14 height 7
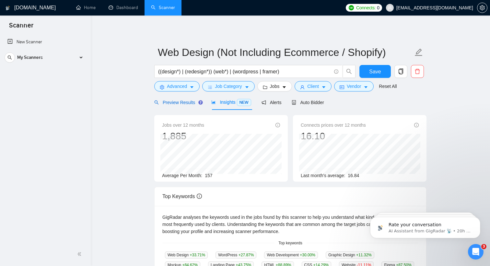
click at [186, 102] on span "Preview Results" at bounding box center [177, 102] width 47 height 5
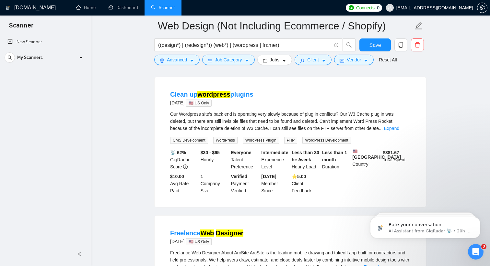
scroll to position [1348, 0]
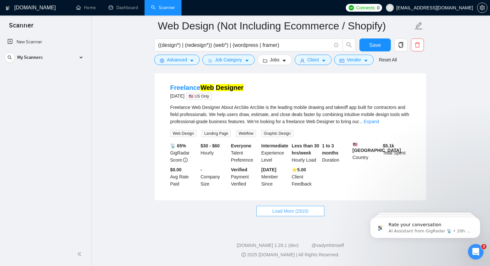
click at [294, 209] on span "Load More (2910)" at bounding box center [290, 211] width 36 height 7
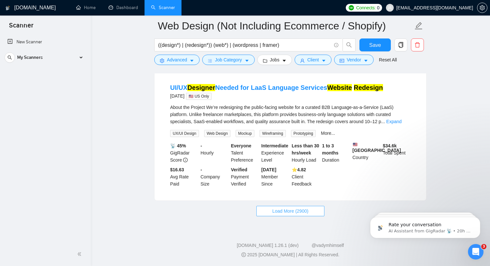
scroll to position [2774, 0]
click at [284, 216] on button "Load More (2900)" at bounding box center [290, 211] width 68 height 10
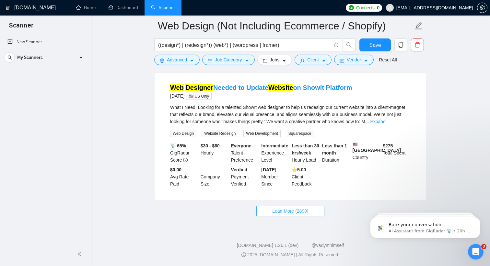
scroll to position [4195, 0]
click at [284, 212] on span "Load More (2890)" at bounding box center [290, 211] width 36 height 7
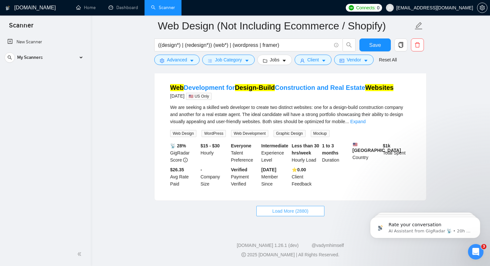
scroll to position [5628, 0]
click at [284, 212] on span "Load More (2880)" at bounding box center [290, 211] width 36 height 7
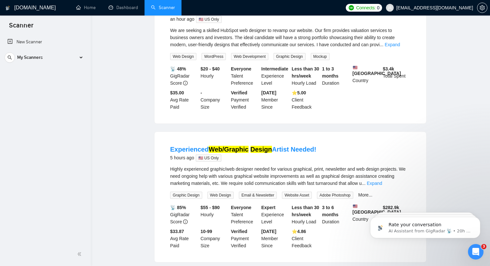
scroll to position [0, 0]
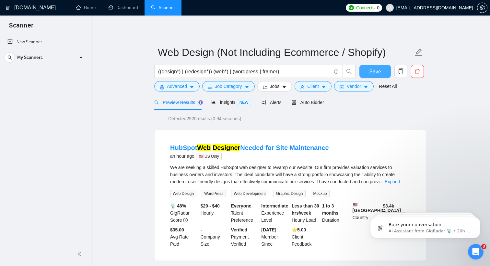
click at [380, 74] on span "Save" at bounding box center [375, 72] width 12 height 8
click at [84, 57] on div "My Scanners" at bounding box center [45, 57] width 81 height 13
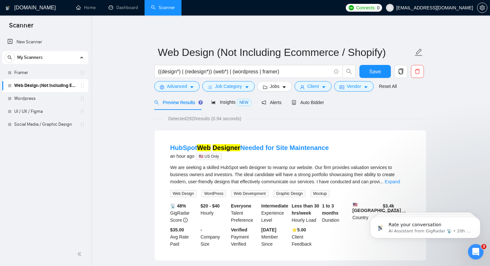
click at [42, 85] on link "Web Design (Not Including Ecommerce / Shopify)" at bounding box center [45, 85] width 62 height 13
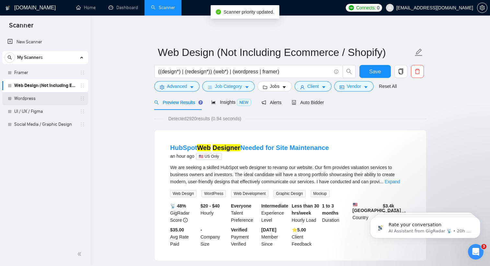
click at [40, 98] on link "Wordpress" at bounding box center [45, 98] width 62 height 13
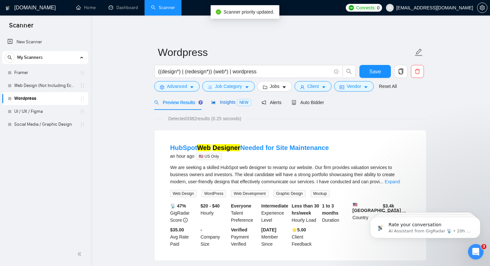
click at [234, 104] on span "Insights NEW" at bounding box center [231, 102] width 40 height 5
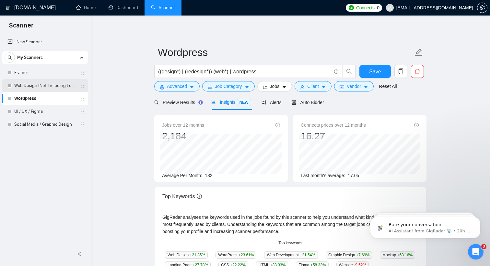
click at [49, 85] on link "Web Design (Not Including Ecommerce / Shopify)" at bounding box center [45, 85] width 62 height 13
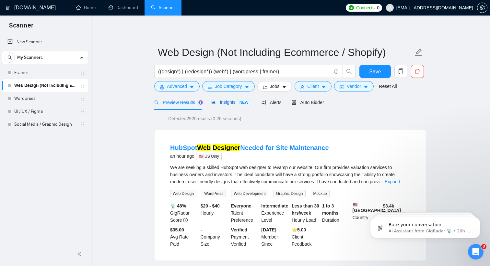
click at [231, 103] on span "Insights NEW" at bounding box center [231, 102] width 40 height 5
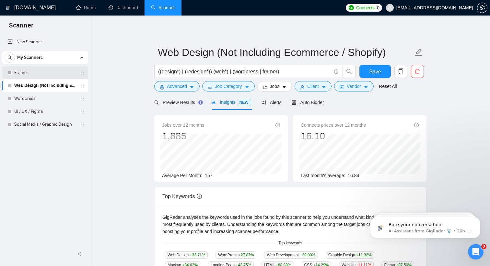
click at [33, 72] on link "Framer" at bounding box center [45, 72] width 62 height 13
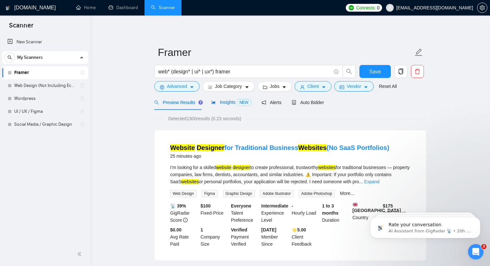
click at [231, 100] on span "Insights NEW" at bounding box center [231, 102] width 40 height 5
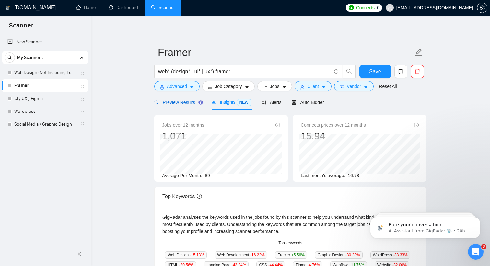
click at [175, 101] on span "Preview Results" at bounding box center [177, 102] width 47 height 5
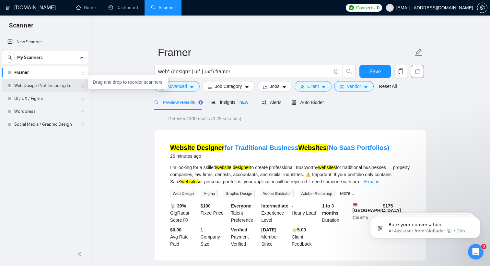
click at [81, 84] on icon "holder" at bounding box center [82, 86] width 3 height 4
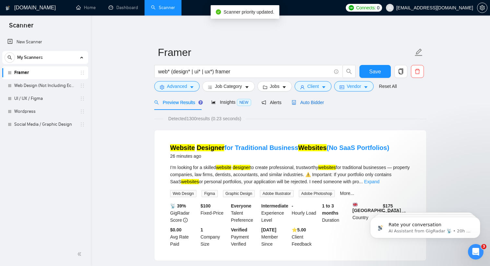
click at [319, 102] on span "Auto Bidder" at bounding box center [307, 102] width 32 height 5
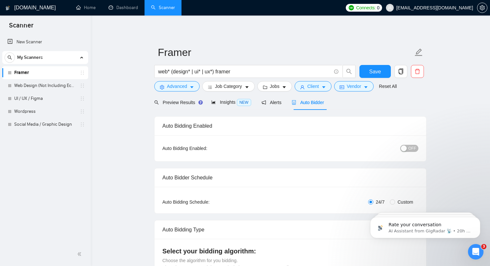
click at [414, 148] on span "OFF" at bounding box center [412, 148] width 8 height 7
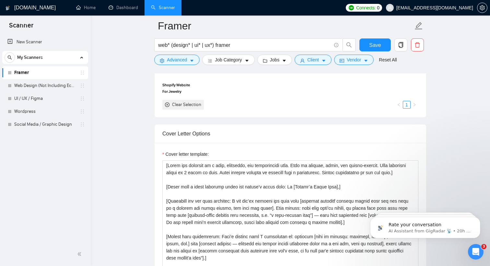
scroll to position [606, 0]
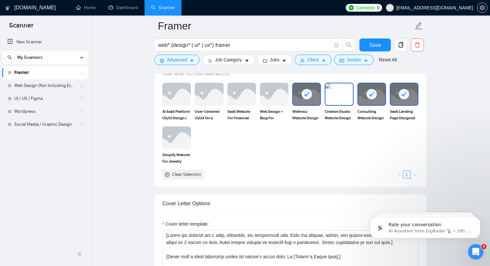
click at [340, 101] on img at bounding box center [338, 94] width 27 height 21
click at [275, 92] on img at bounding box center [273, 94] width 27 height 21
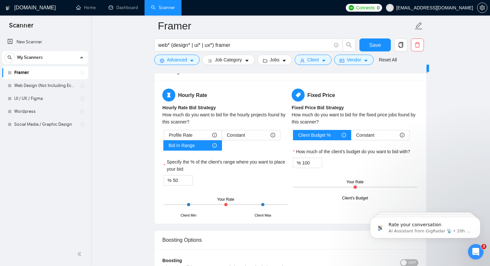
scroll to position [1040, 0]
click at [250, 205] on div at bounding box center [226, 205] width 124 height 1
drag, startPoint x: 225, startPoint y: 205, endPoint x: 243, endPoint y: 205, distance: 17.8
click at [243, 205] on div "Client Min Client Max Your Rate" at bounding box center [226, 205] width 124 height 23
click at [187, 183] on span "down" at bounding box center [189, 183] width 4 height 4
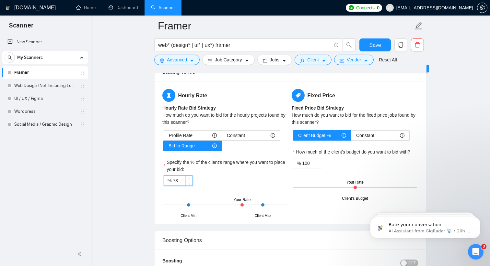
click at [188, 180] on icon "up" at bounding box center [189, 179] width 2 height 2
type input "75"
click at [188, 180] on icon "up" at bounding box center [189, 179] width 2 height 2
click at [377, 47] on span "Save" at bounding box center [375, 45] width 12 height 8
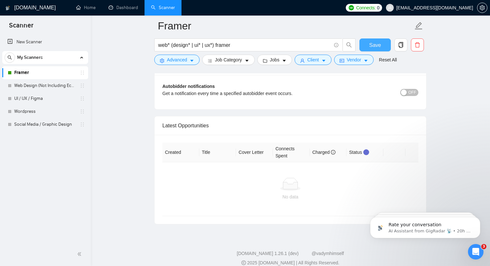
scroll to position [1587, 0]
click at [408, 89] on button "OFF" at bounding box center [409, 91] width 18 height 7
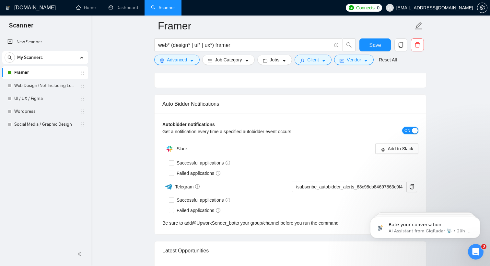
scroll to position [1549, 0]
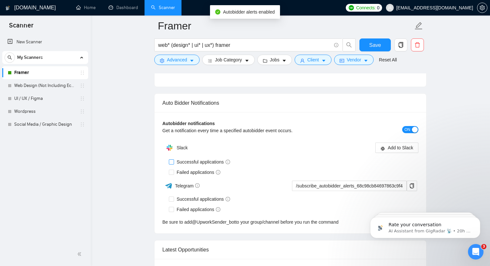
click at [170, 162] on input "Successful applications" at bounding box center [171, 162] width 5 height 5
checkbox input "true"
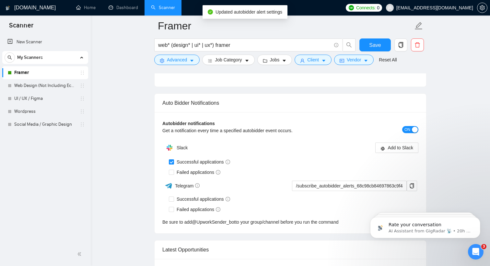
click at [173, 107] on div "Auto Bidder Notifications" at bounding box center [290, 103] width 256 height 18
click at [171, 174] on input "Failed applications" at bounding box center [171, 172] width 5 height 5
checkbox input "true"
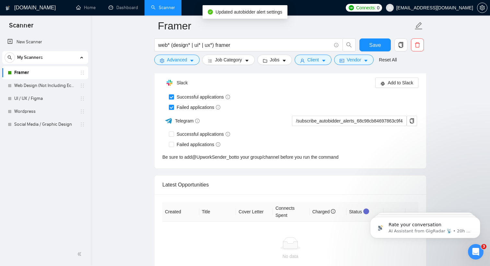
click at [394, 150] on div "Slack Add to Slack Successful applications Failed applications Telegram /subscr…" at bounding box center [290, 118] width 256 height 85
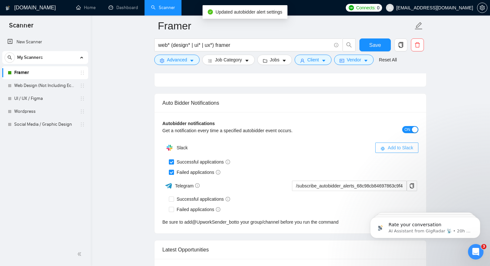
click at [396, 151] on span "Add to Slack" at bounding box center [400, 147] width 26 height 7
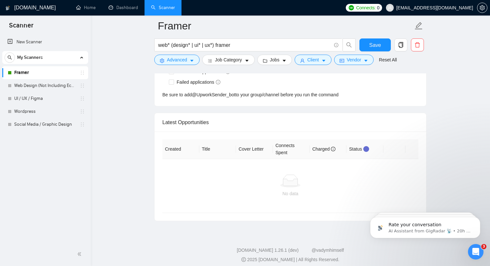
scroll to position [1681, 0]
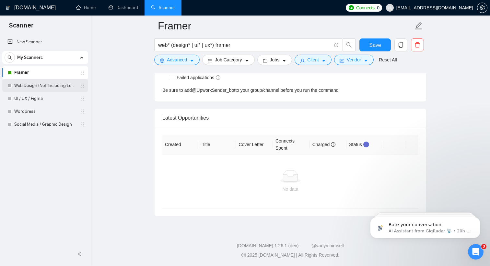
click at [63, 85] on link "Web Design (Not Including Ecommerce / Shopify)" at bounding box center [45, 85] width 62 height 13
click at [363, 46] on button "Save" at bounding box center [374, 45] width 31 height 13
click at [61, 85] on link "Web Design (Not Including Ecommerce / Shopify)" at bounding box center [45, 85] width 62 height 13
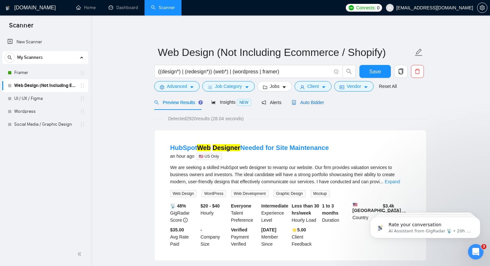
click at [309, 103] on span "Auto Bidder" at bounding box center [307, 102] width 32 height 5
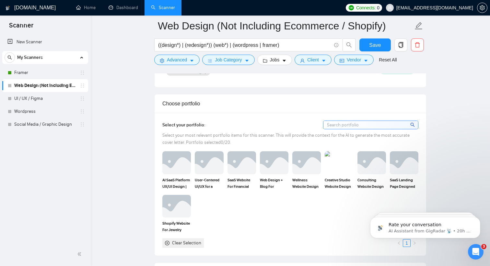
scroll to position [538, 0]
click at [366, 163] on img at bounding box center [371, 162] width 27 height 21
click at [340, 163] on img at bounding box center [338, 162] width 27 height 21
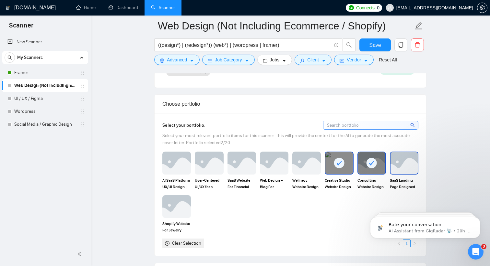
click at [405, 166] on img at bounding box center [403, 162] width 27 height 21
click at [305, 174] on div at bounding box center [306, 163] width 28 height 23
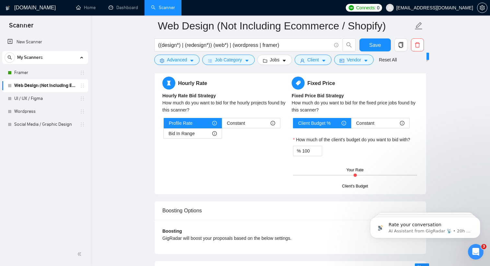
scroll to position [1053, 0]
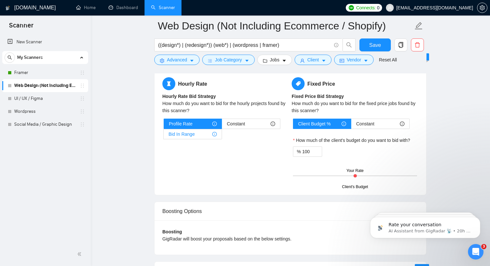
click at [192, 134] on span "Bid In Range" at bounding box center [181, 135] width 26 height 10
click at [164, 136] on input "Bid In Range" at bounding box center [164, 136] width 0 height 0
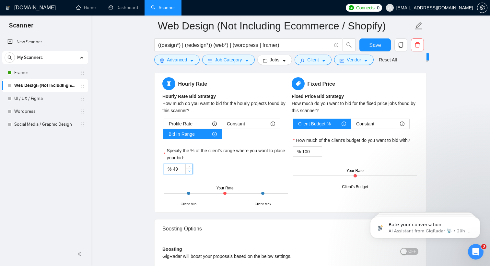
click at [188, 170] on icon "down" at bounding box center [189, 171] width 2 height 2
click at [181, 168] on input "49" at bounding box center [183, 169] width 20 height 10
drag, startPoint x: 224, startPoint y: 193, endPoint x: 233, endPoint y: 193, distance: 9.1
click at [233, 193] on div "Client Min Client Max Your Rate" at bounding box center [226, 193] width 124 height 23
click at [243, 193] on div at bounding box center [226, 193] width 124 height 1
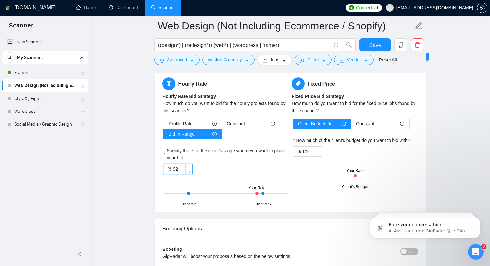
click at [189, 167] on icon "up" at bounding box center [189, 168] width 2 height 2
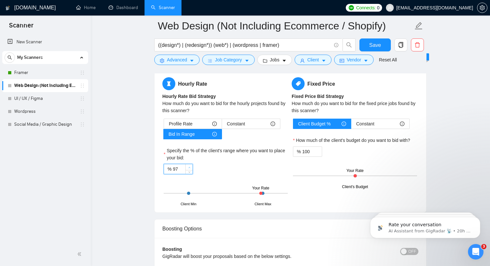
click at [189, 167] on icon "up" at bounding box center [189, 168] width 2 height 2
type input "100"
click at [189, 167] on icon "up" at bounding box center [189, 168] width 2 height 2
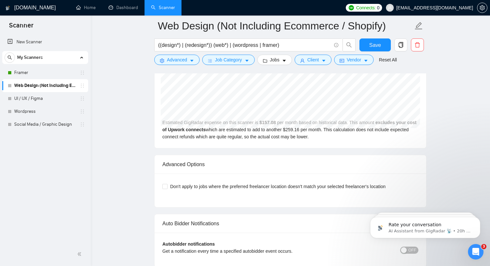
scroll to position [1450, 0]
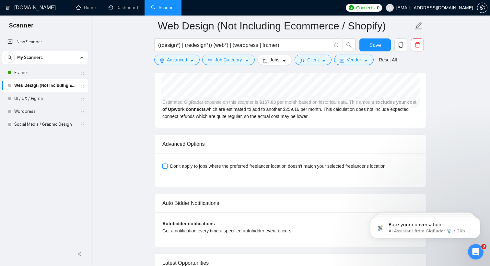
click at [163, 167] on input "Don't apply to jobs where the preferred freelancer location doesn't match your …" at bounding box center [164, 166] width 5 height 5
checkbox input "true"
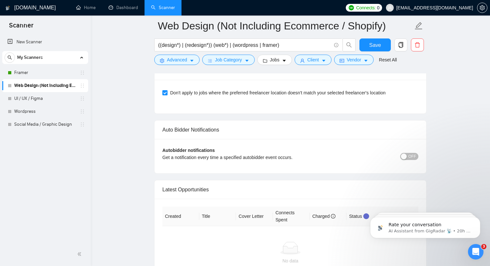
scroll to position [1525, 0]
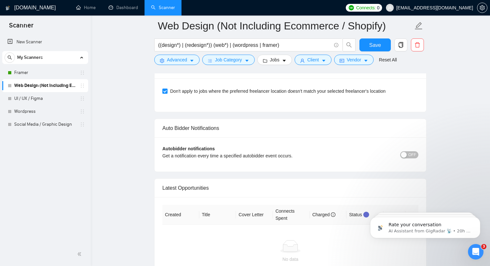
click at [413, 156] on span "OFF" at bounding box center [412, 155] width 8 height 7
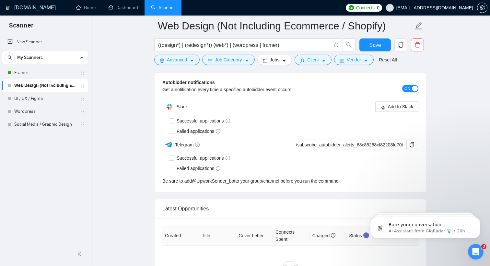
scroll to position [1541, 0]
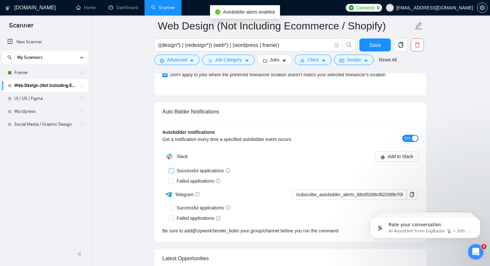
click at [172, 172] on input "Successful applications" at bounding box center [171, 170] width 5 height 5
checkbox input "true"
click at [173, 179] on input "Failed applications" at bounding box center [171, 181] width 5 height 5
checkbox input "true"
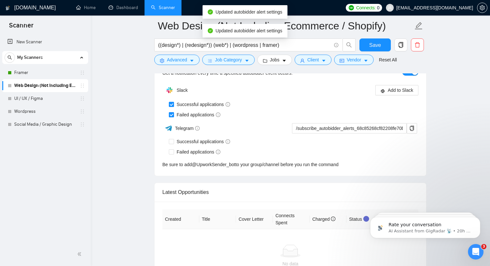
click at [413, 156] on div "Failed applications" at bounding box center [293, 152] width 249 height 10
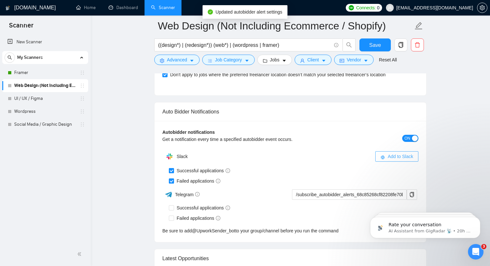
click at [392, 153] on span "Add to Slack" at bounding box center [400, 156] width 26 height 7
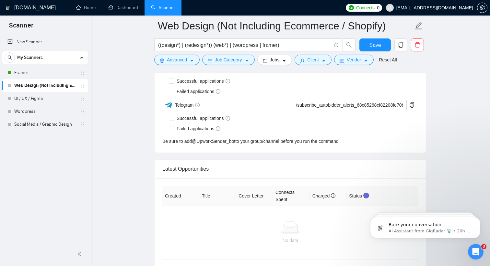
checkbox input "true"
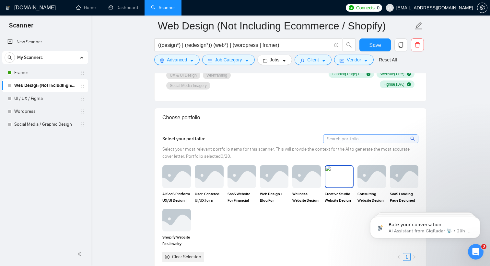
scroll to position [560, 0]
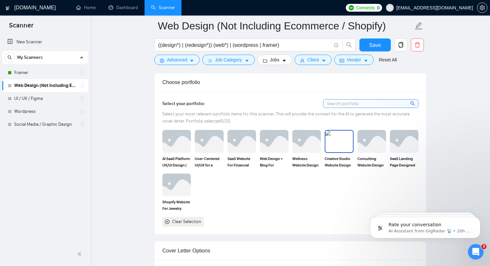
click at [336, 140] on img at bounding box center [338, 141] width 27 height 21
click at [379, 147] on img at bounding box center [371, 141] width 27 height 21
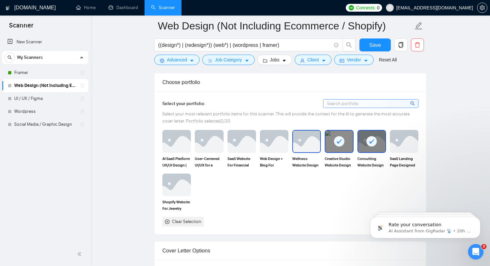
click at [305, 147] on img at bounding box center [306, 141] width 27 height 21
click at [267, 146] on img at bounding box center [273, 141] width 27 height 21
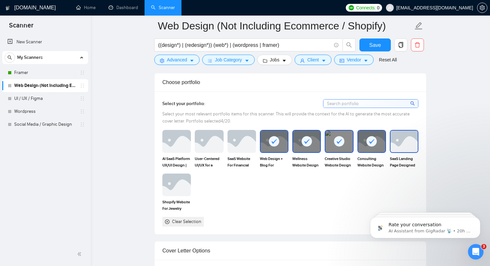
click at [415, 146] on img at bounding box center [403, 141] width 27 height 21
click at [394, 101] on input at bounding box center [370, 104] width 95 height 8
click at [407, 116] on span "Select your most relevant portfolio items for this scanner. This will provide t…" at bounding box center [285, 117] width 247 height 13
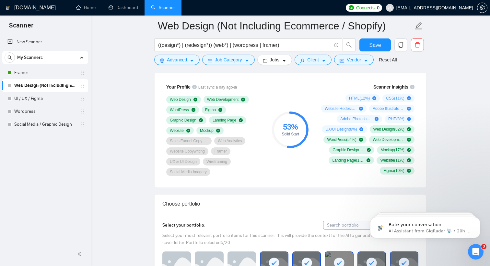
scroll to position [385, 0]
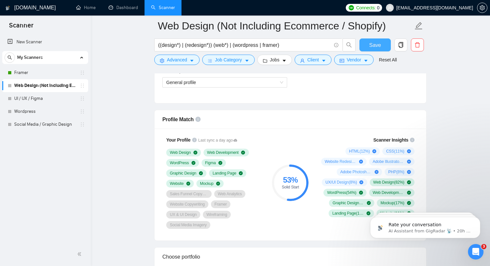
click at [376, 40] on button "Save" at bounding box center [374, 45] width 31 height 13
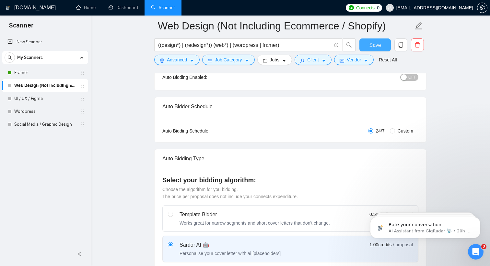
scroll to position [51, 0]
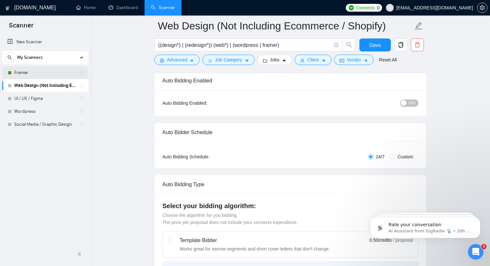
click at [63, 73] on link "Framer" at bounding box center [45, 72] width 62 height 13
click at [415, 102] on span "OFF" at bounding box center [412, 103] width 8 height 7
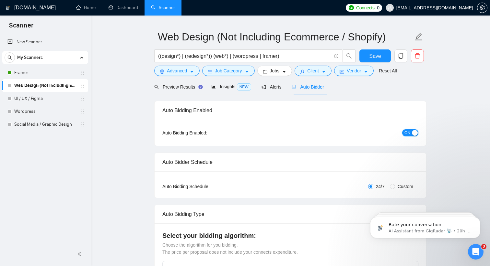
scroll to position [15, 0]
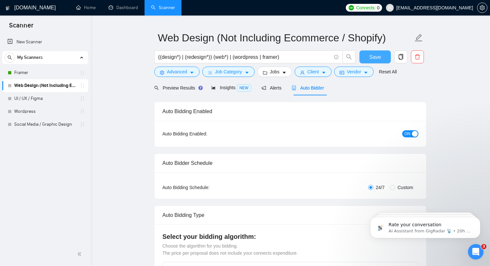
click at [371, 52] on button "Save" at bounding box center [374, 57] width 31 height 13
click at [117, 6] on link "Dashboard" at bounding box center [122, 8] width 29 height 6
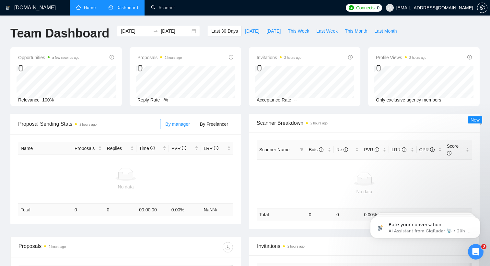
click at [81, 5] on link "Home" at bounding box center [85, 8] width 19 height 6
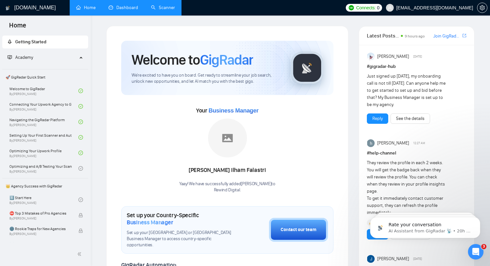
click at [167, 10] on link "Scanner" at bounding box center [163, 8] width 24 height 6
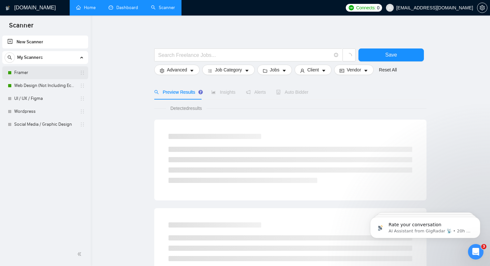
click at [55, 73] on link "Framer" at bounding box center [45, 72] width 62 height 13
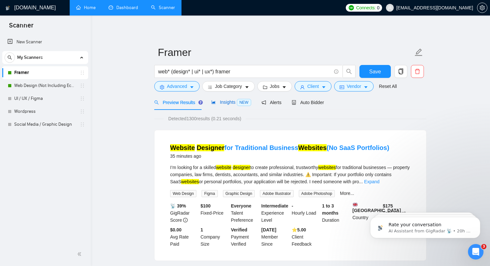
click at [235, 103] on span "Insights NEW" at bounding box center [231, 102] width 40 height 5
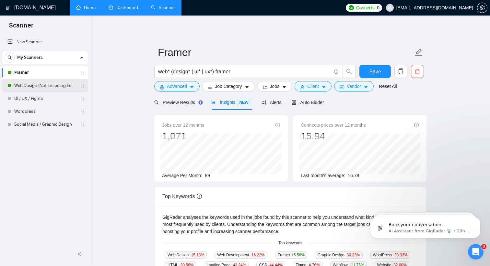
click at [44, 83] on link "Web Design (Not Including Ecommerce / Shopify)" at bounding box center [45, 85] width 62 height 13
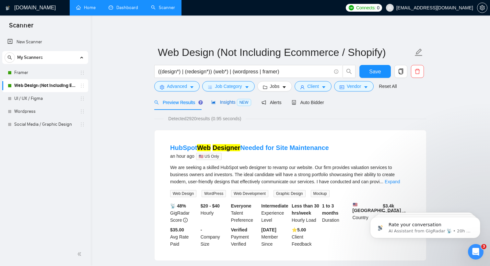
click at [246, 102] on span "NEW" at bounding box center [244, 102] width 14 height 7
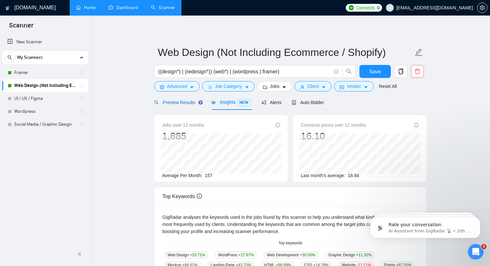
click at [156, 100] on icon "search" at bounding box center [156, 102] width 5 height 5
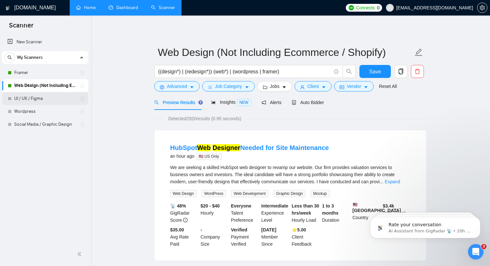
click at [51, 103] on link "UI / UX / Figma" at bounding box center [45, 98] width 62 height 13
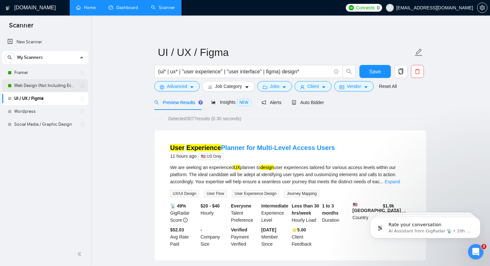
click at [44, 86] on link "Web Design (Not Including Ecommerce / Shopify)" at bounding box center [45, 85] width 62 height 13
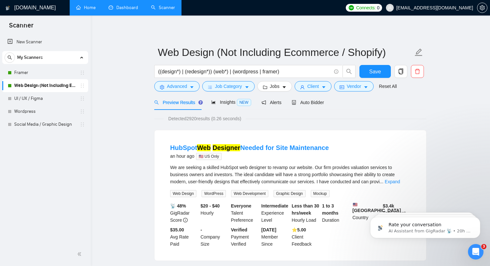
click at [115, 6] on link "Dashboard" at bounding box center [122, 8] width 29 height 6
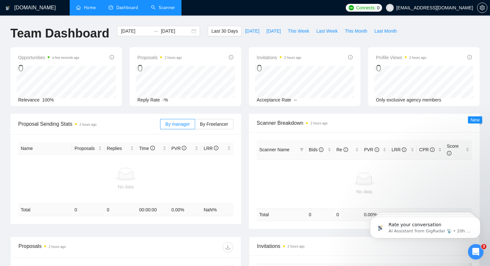
click at [83, 9] on link "Home" at bounding box center [85, 8] width 19 height 6
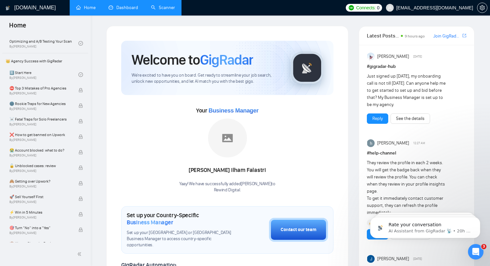
click at [119, 10] on link "Dashboard" at bounding box center [122, 8] width 29 height 6
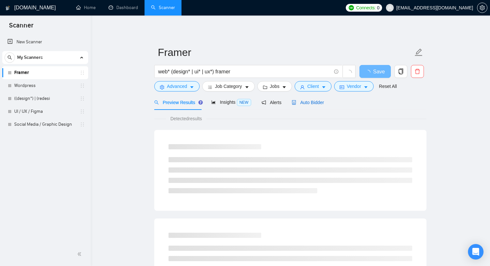
click at [310, 102] on span "Auto Bidder" at bounding box center [307, 102] width 32 height 5
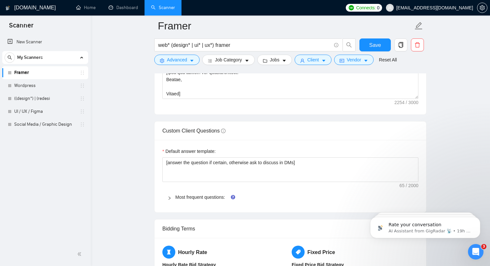
scroll to position [898, 0]
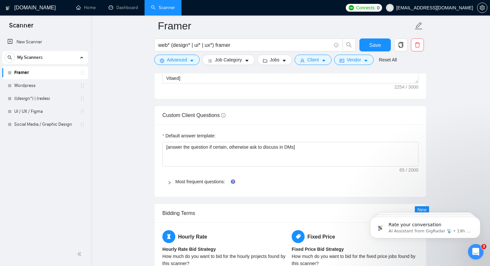
click at [169, 180] on div at bounding box center [171, 181] width 8 height 7
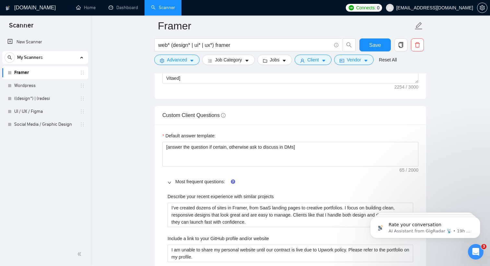
scroll to position [946, 0]
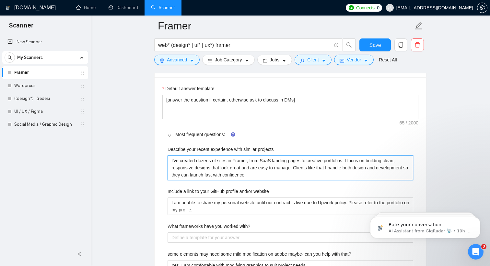
drag, startPoint x: 288, startPoint y: 175, endPoint x: 127, endPoint y: 159, distance: 161.7
click at [127, 159] on main "Framer web* (design* | ui* | ux*) framer Save Advanced Job Category Jobs Client…" at bounding box center [290, 102] width 378 height 2044
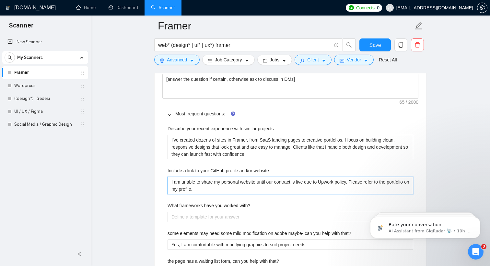
drag, startPoint x: 230, startPoint y: 192, endPoint x: 143, endPoint y: 179, distance: 87.4
click at [143, 179] on main "Framer web* (design* | ui* | ux*) framer Save Advanced Job Category Jobs Client…" at bounding box center [290, 81] width 378 height 2044
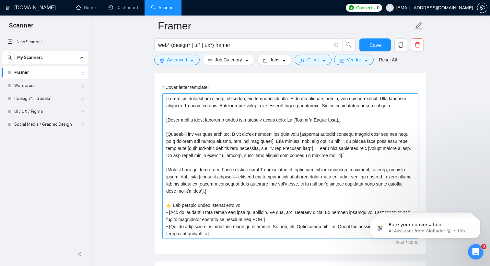
scroll to position [741, 0]
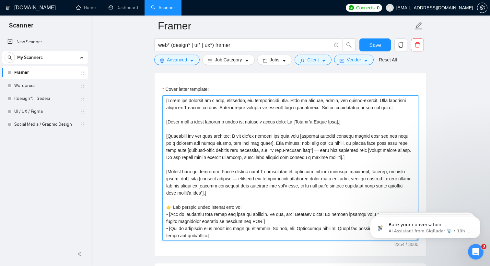
click at [178, 112] on textarea "Cover letter template:" at bounding box center [290, 169] width 256 height 146
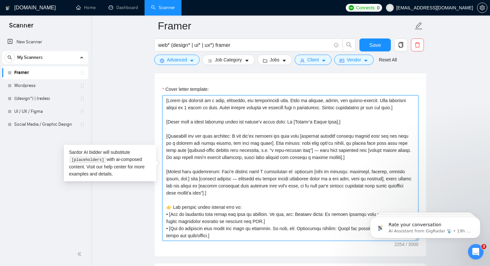
click at [177, 112] on textarea "Cover letter template:" at bounding box center [290, 169] width 256 height 146
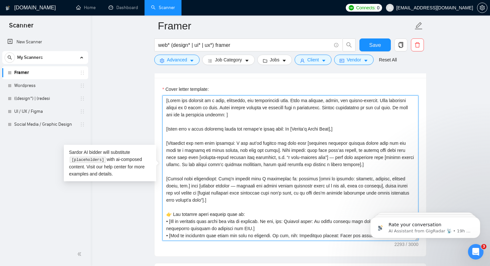
paste textarea "I am unable to share my personal website until our contract is live due to Upwo…"
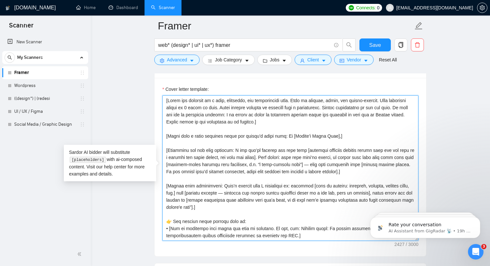
click at [250, 112] on textarea "Cover letter template:" at bounding box center [290, 169] width 256 height 146
click at [247, 114] on textarea "Cover letter template:" at bounding box center [290, 169] width 256 height 146
click at [260, 114] on textarea "Cover letter template:" at bounding box center [290, 169] width 256 height 146
click at [178, 113] on textarea "Cover letter template:" at bounding box center [290, 169] width 256 height 146
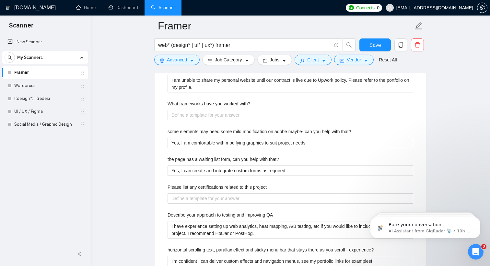
scroll to position [1093, 0]
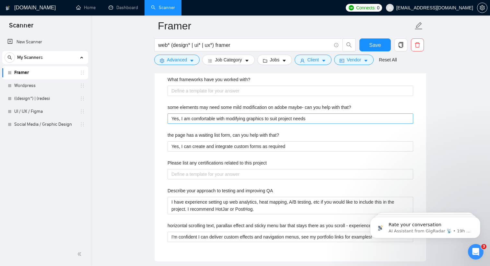
type textarea "[Write the proposal in a calm, confident, and professional tone. Keep it concis…"
drag, startPoint x: 315, startPoint y: 119, endPoint x: 141, endPoint y: 119, distance: 174.5
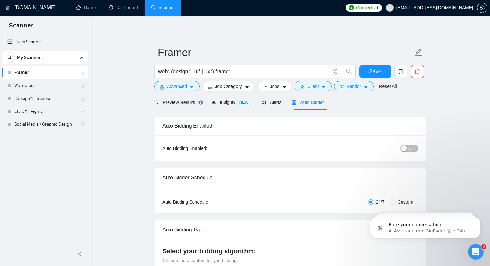
scroll to position [5, 0]
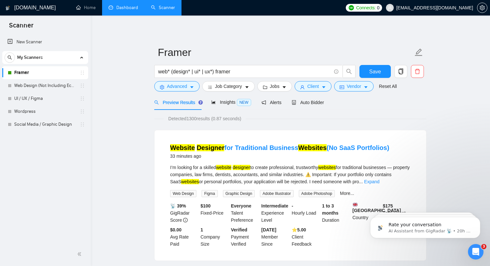
click at [121, 10] on link "Dashboard" at bounding box center [122, 8] width 29 height 6
